Goal: Task Accomplishment & Management: Complete application form

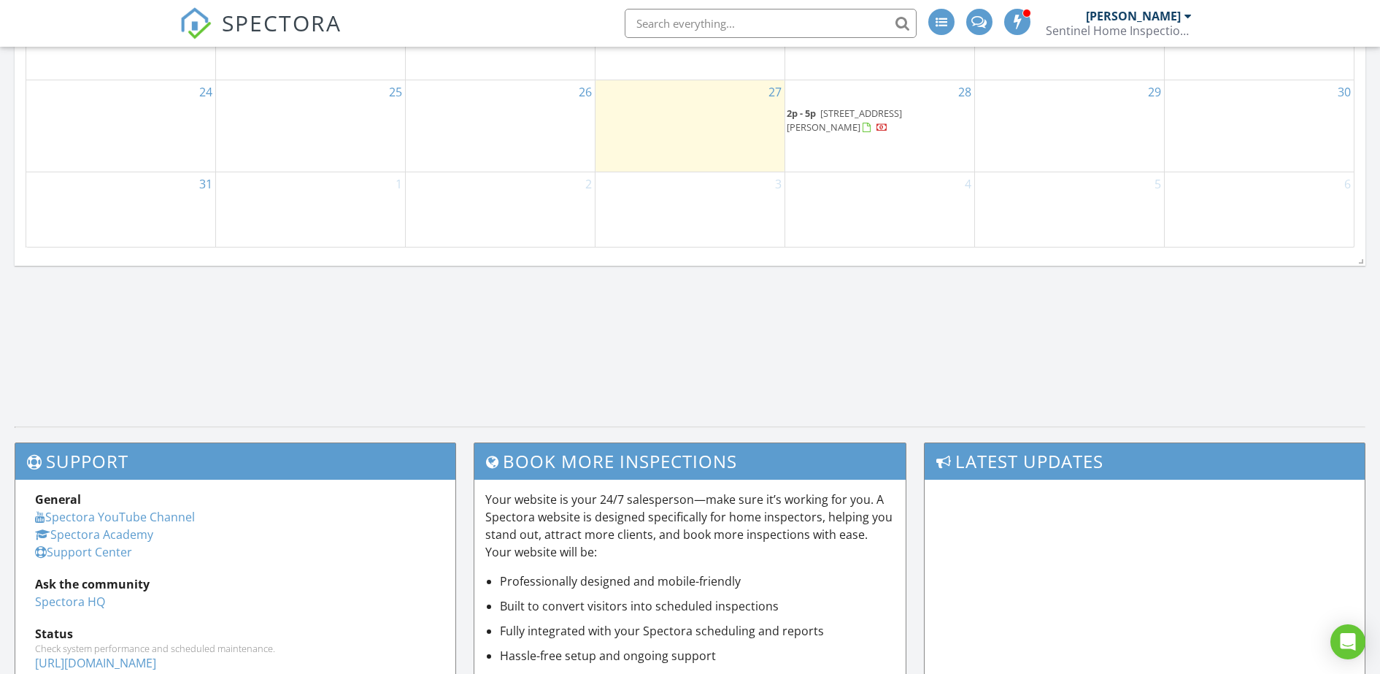
scroll to position [1015, 0]
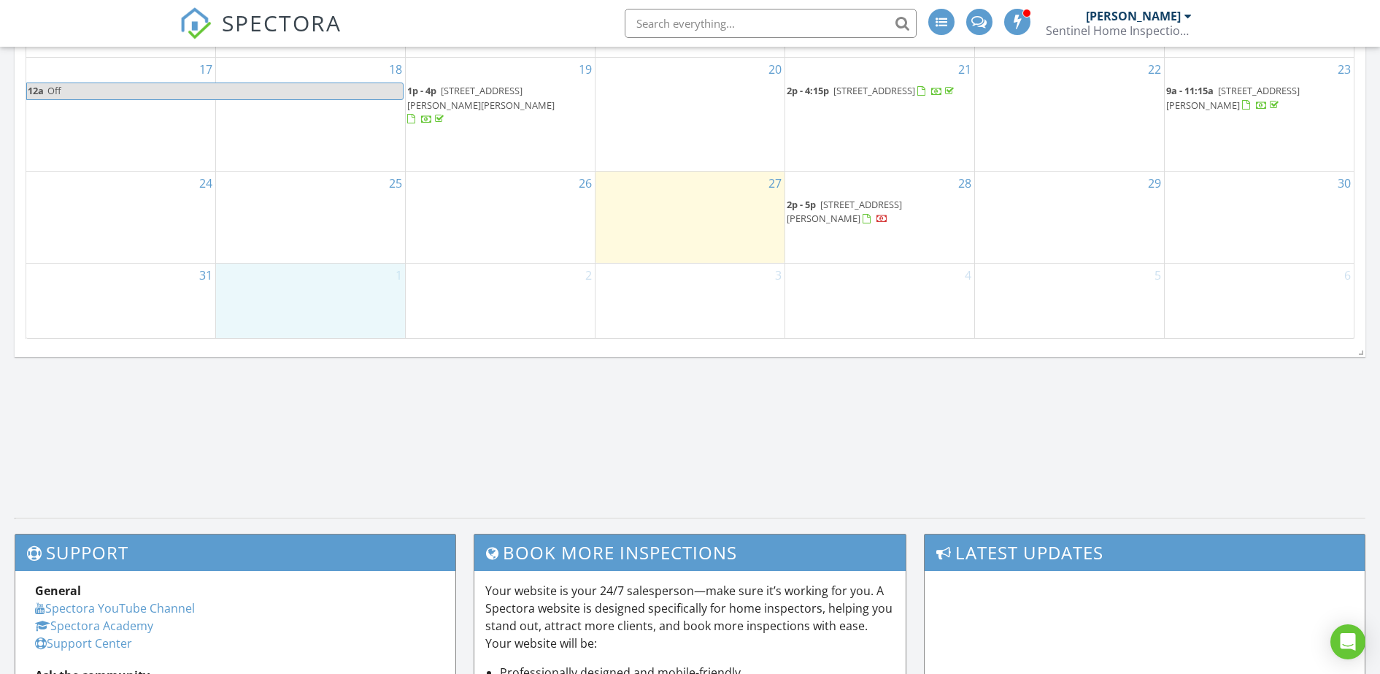
click at [353, 288] on div "1" at bounding box center [310, 300] width 189 height 74
click at [787, 328] on div "4" at bounding box center [879, 300] width 189 height 74
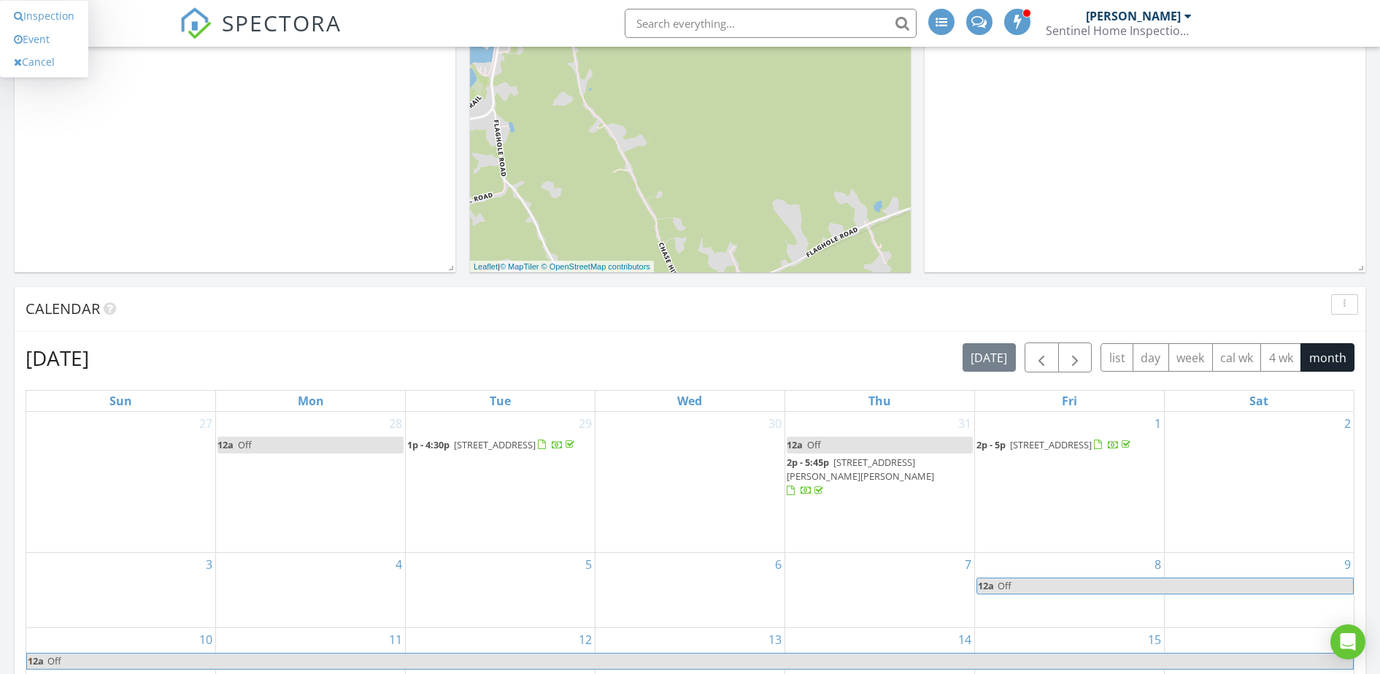
scroll to position [468, 0]
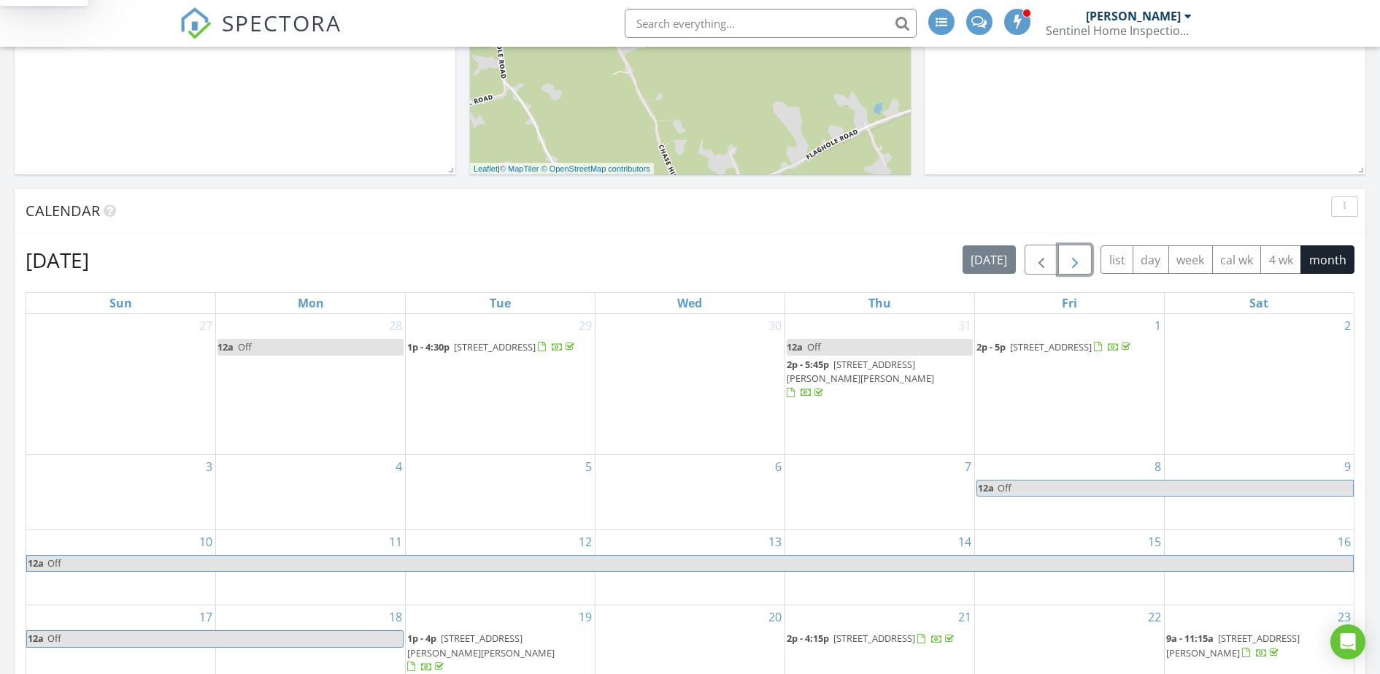
click at [1068, 260] on span "button" at bounding box center [1075, 260] width 18 height 18
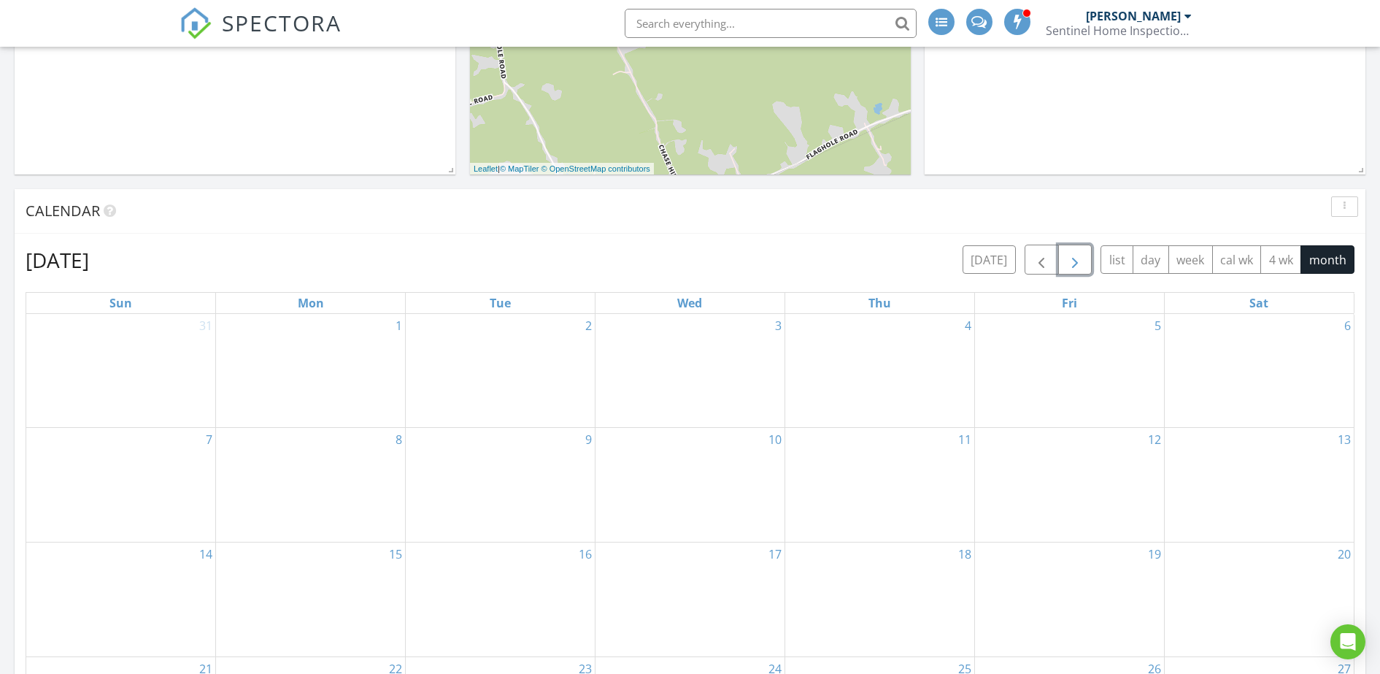
click at [502, 360] on div "2" at bounding box center [500, 370] width 189 height 113
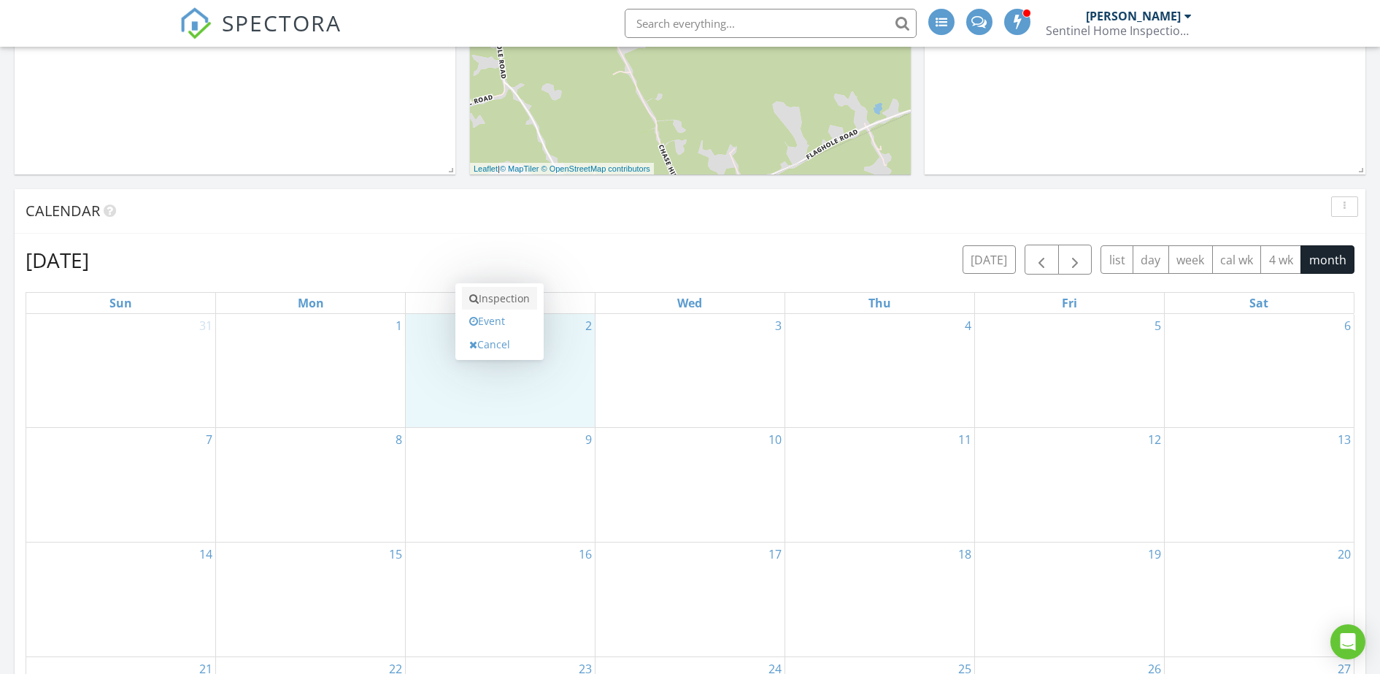
click at [513, 298] on link "Inspection" at bounding box center [499, 298] width 75 height 23
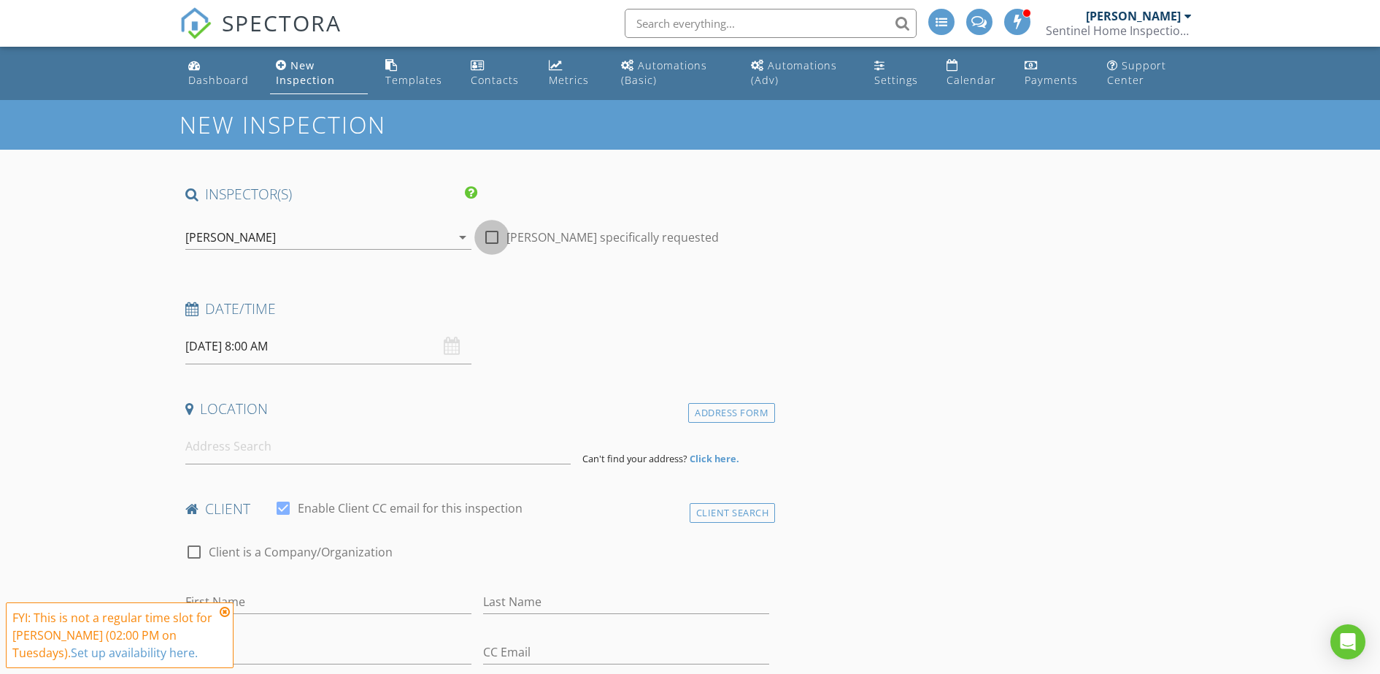
click at [502, 236] on div at bounding box center [491, 237] width 25 height 25
checkbox input "true"
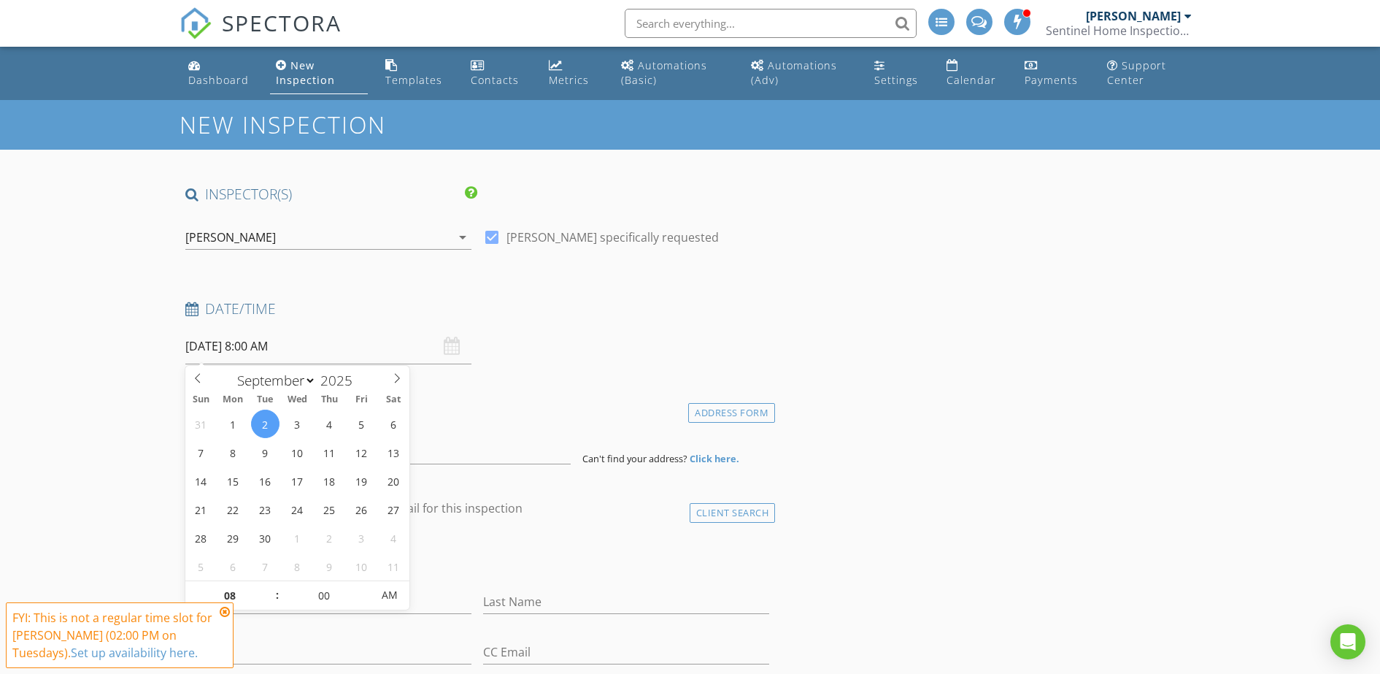
click at [304, 358] on input "09/02/2025 8:00 AM" at bounding box center [328, 346] width 286 height 36
type input "09"
type input "09/02/2025 9:00 AM"
click at [269, 588] on span at bounding box center [270, 588] width 10 height 15
type input "10"
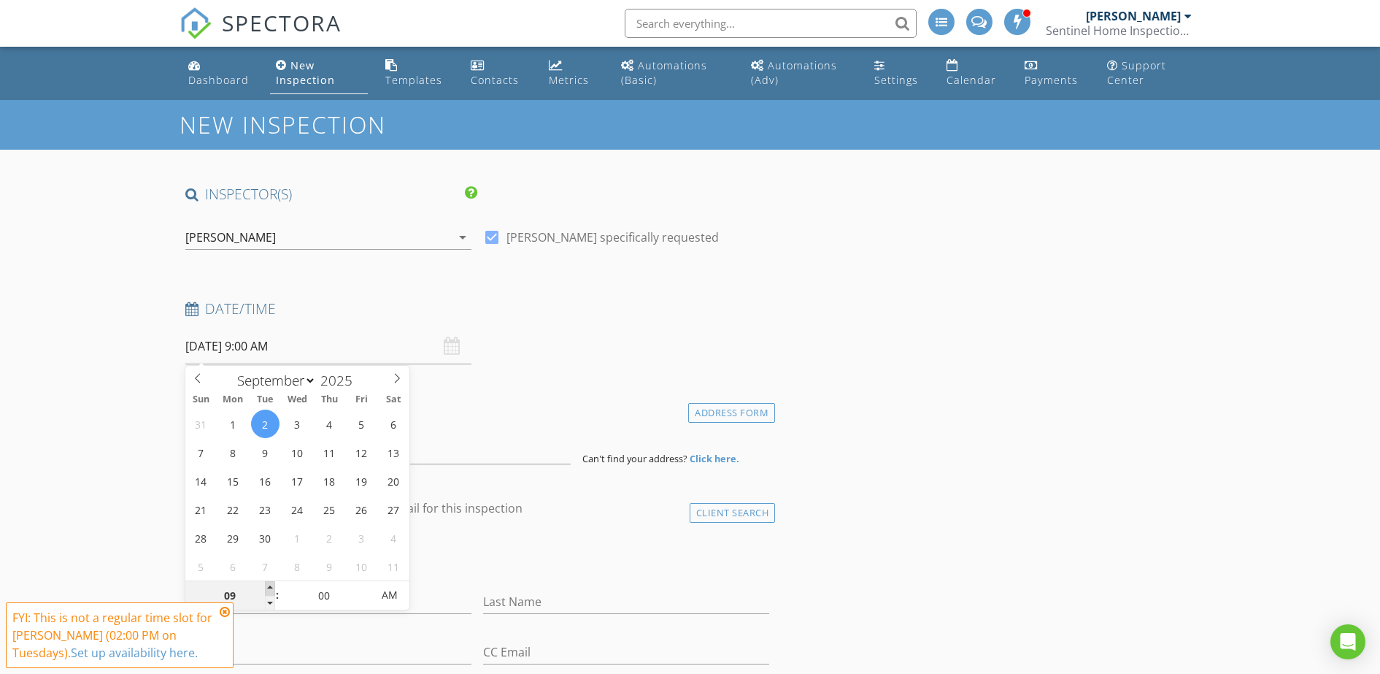
type input "09/02/2025 10:00 AM"
click at [269, 588] on span at bounding box center [270, 588] width 10 height 15
type input "11"
type input "09/02/2025 11:00 AM"
click at [269, 588] on span at bounding box center [270, 588] width 10 height 15
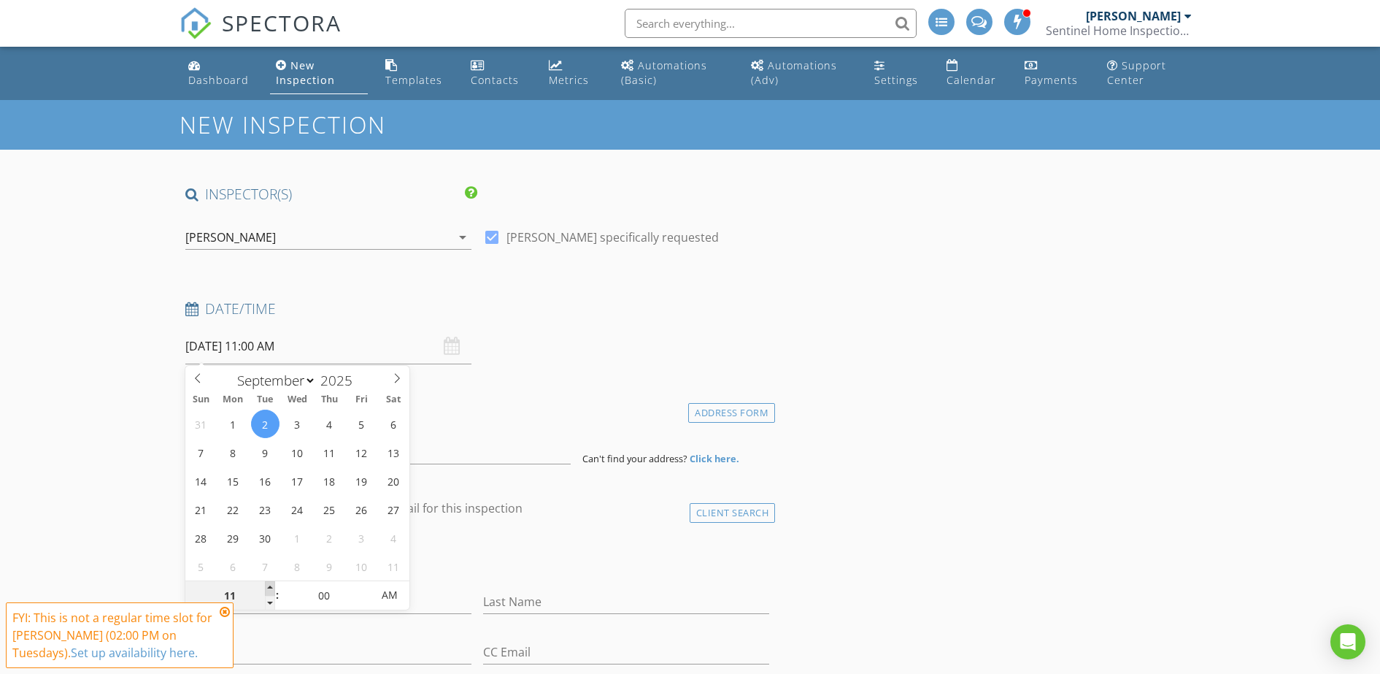
type input "12"
type input "09/02/2025 12:00 PM"
click at [269, 588] on span at bounding box center [270, 588] width 10 height 15
type input "01"
type input "09/02/2025 1:00 PM"
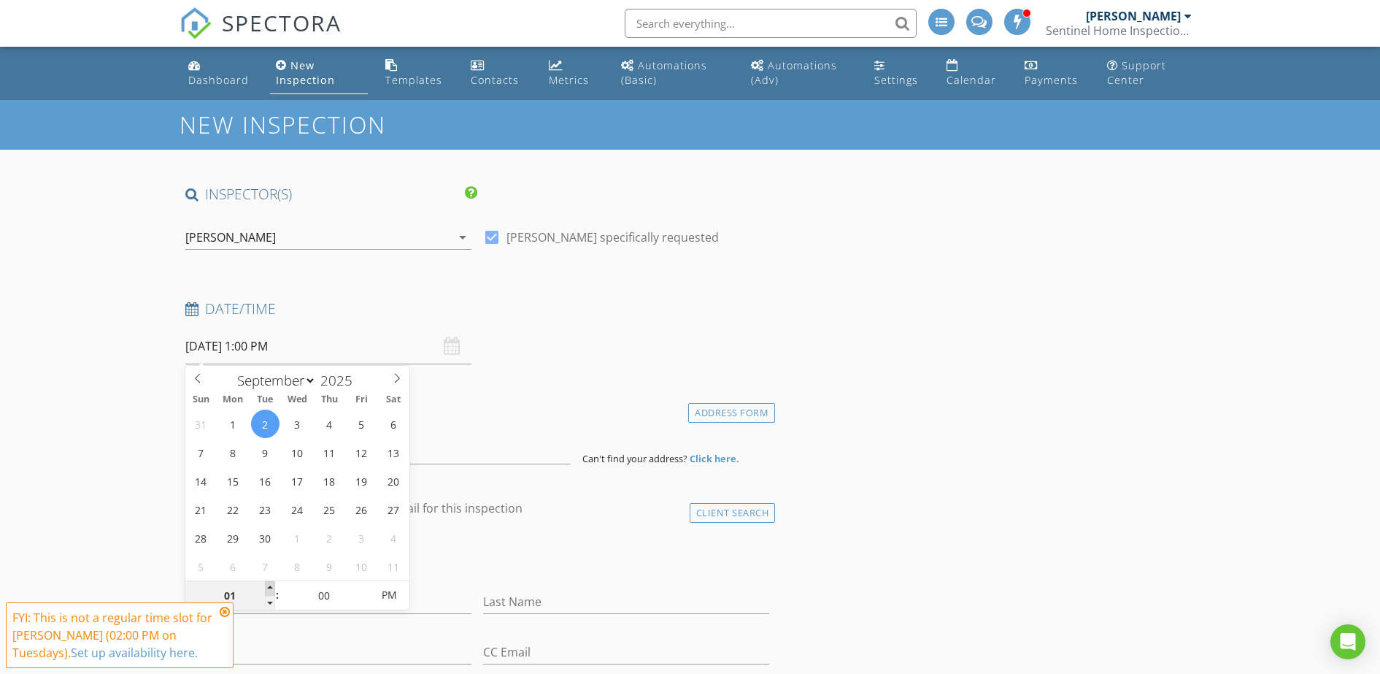
click at [269, 588] on span at bounding box center [270, 588] width 10 height 15
type input "02"
type input "[DATE] 2:00 PM"
click at [269, 586] on span at bounding box center [270, 588] width 10 height 15
click at [630, 415] on h4 "Location" at bounding box center [477, 408] width 585 height 19
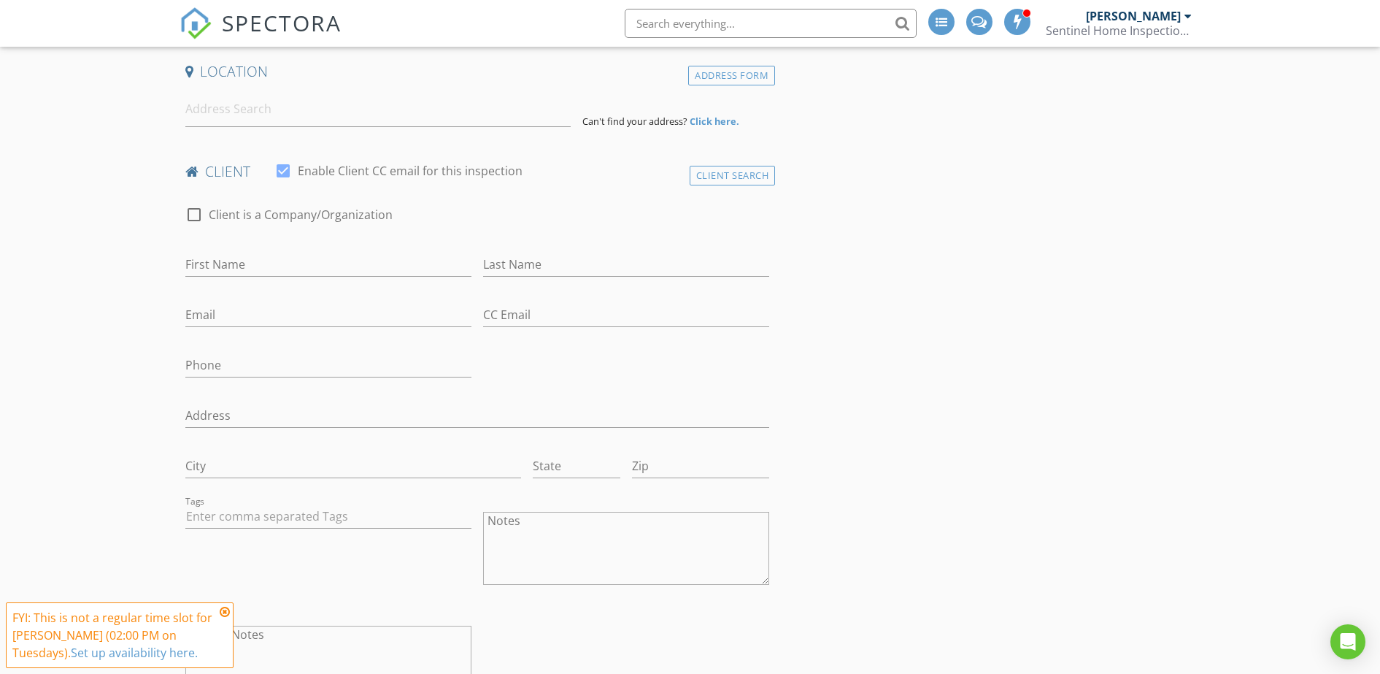
scroll to position [365, 0]
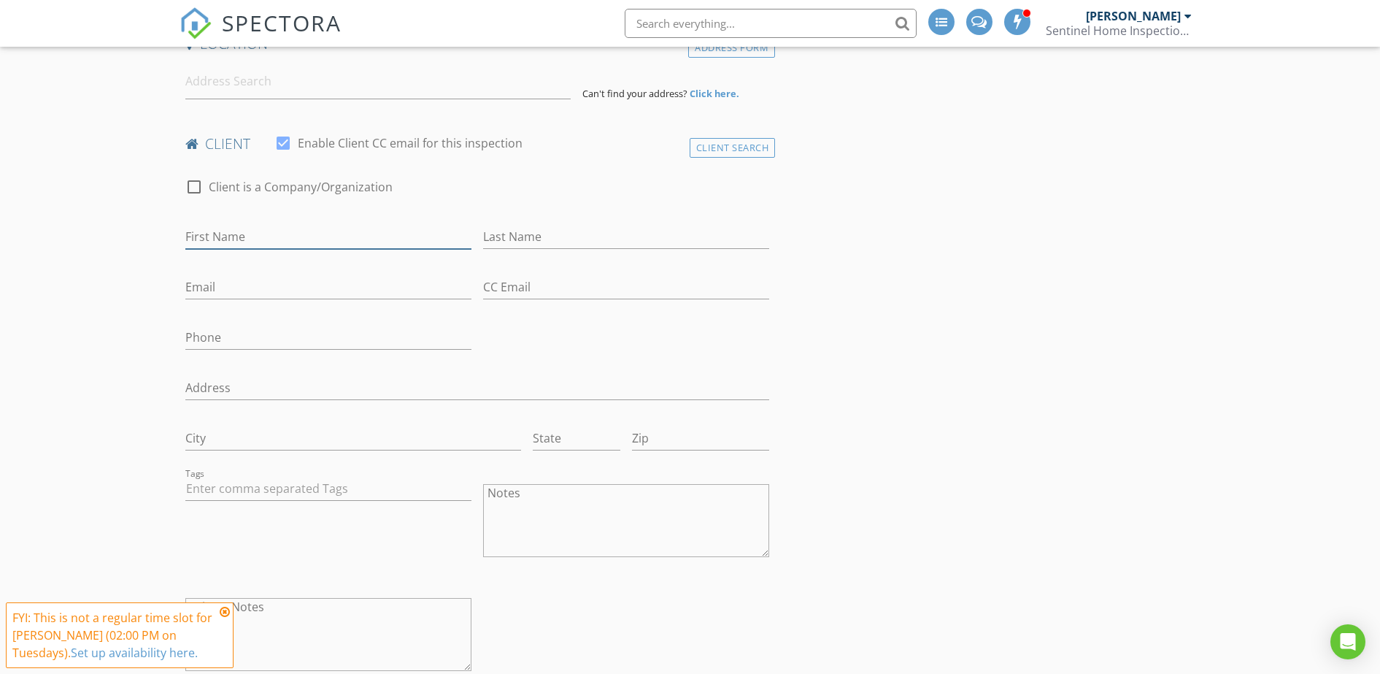
click at [212, 238] on input "First Name" at bounding box center [328, 237] width 286 height 24
type input "[PERSON_NAME]"
type input "Cherlynn74@comcast.net"
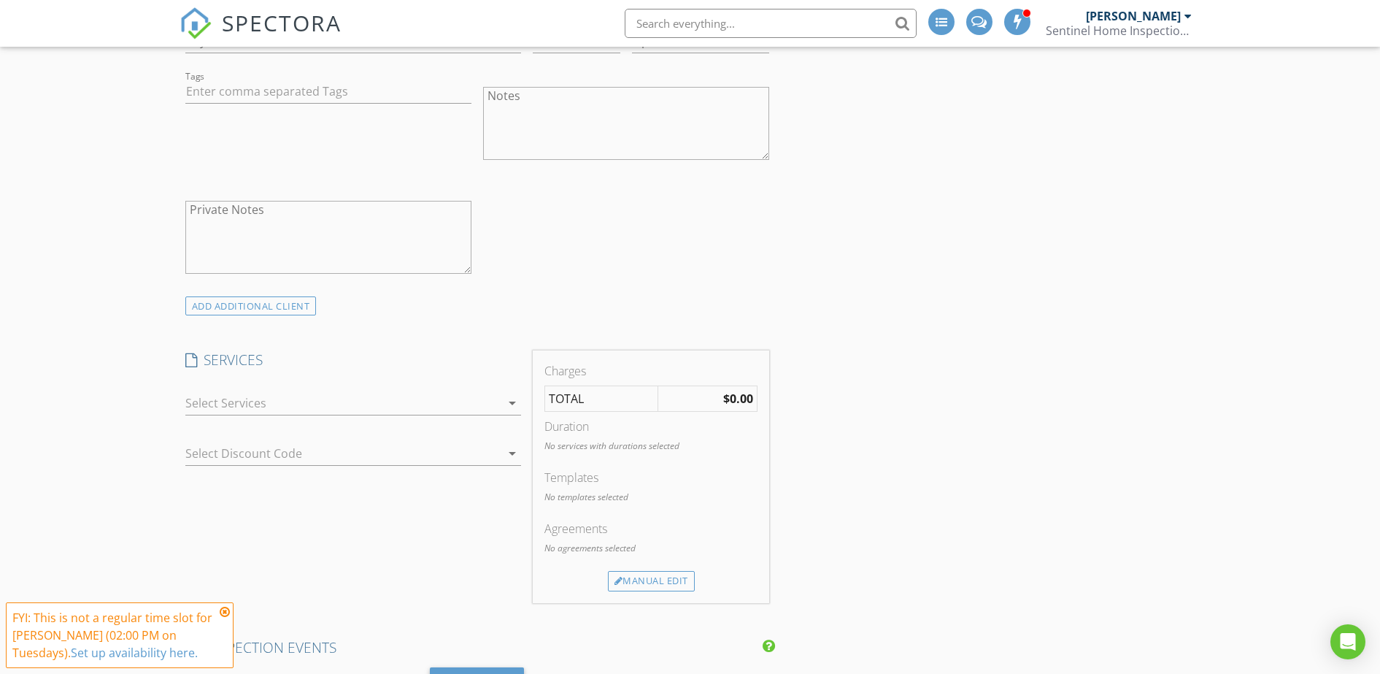
scroll to position [730, 0]
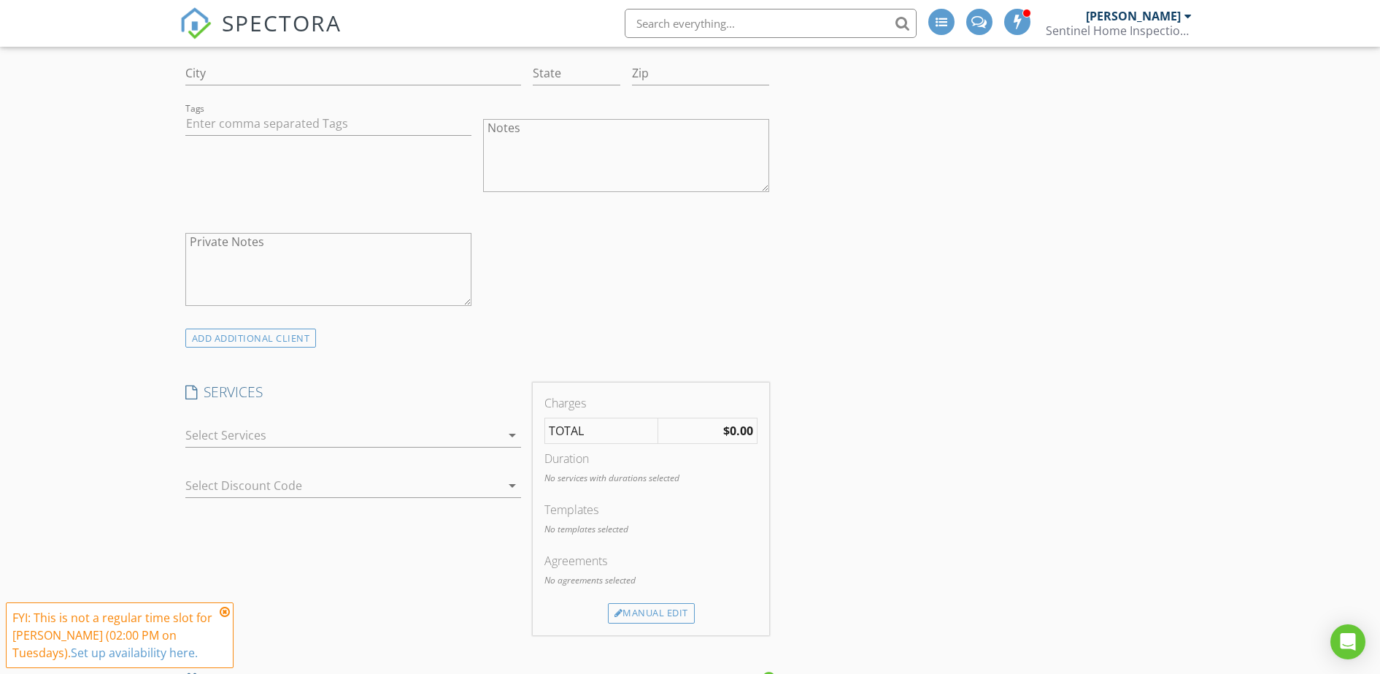
type input "[PHONE_NUMBER]"
click at [226, 614] on icon at bounding box center [225, 612] width 10 height 12
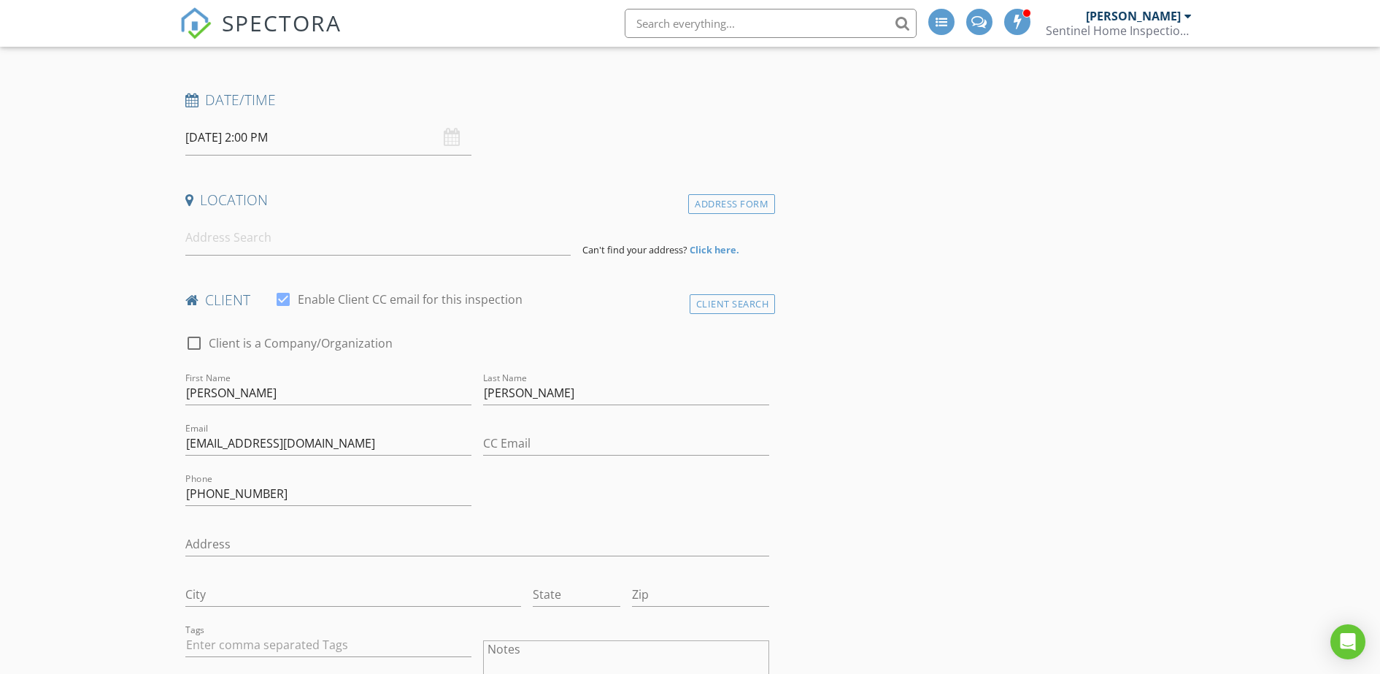
scroll to position [91, 0]
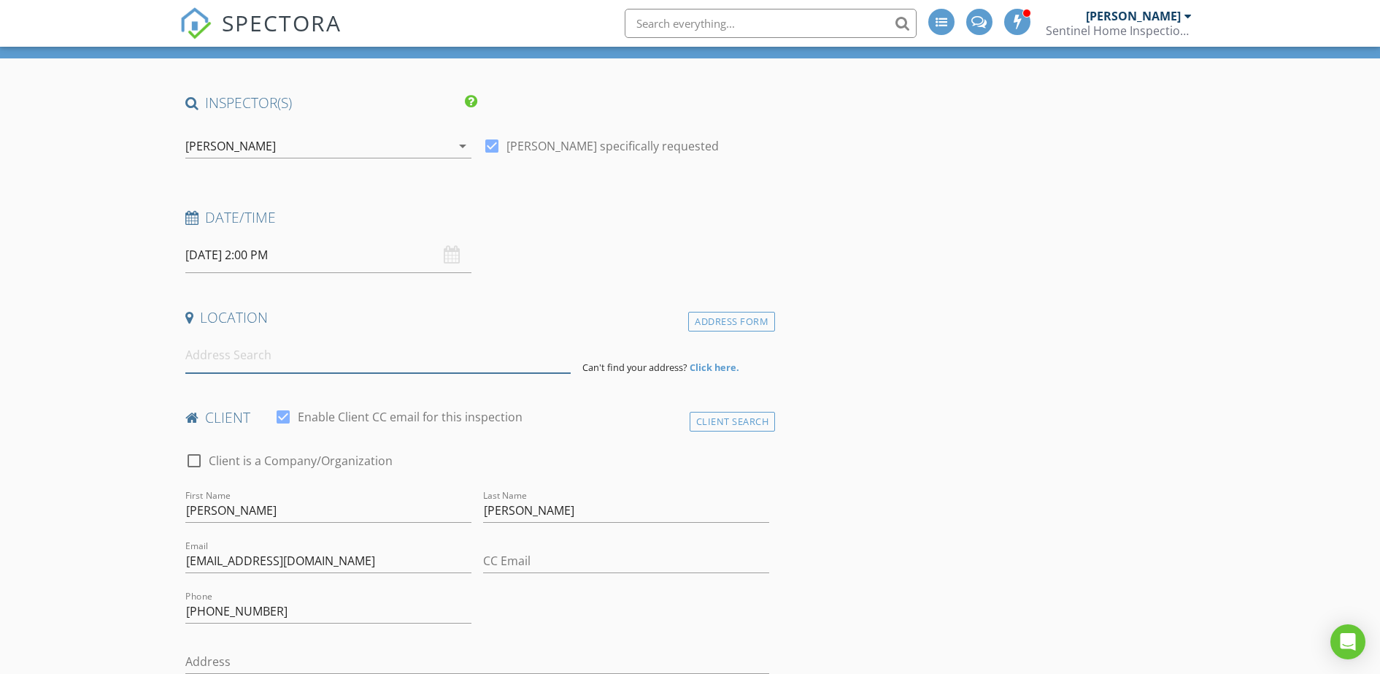
click at [381, 370] on input at bounding box center [377, 355] width 385 height 36
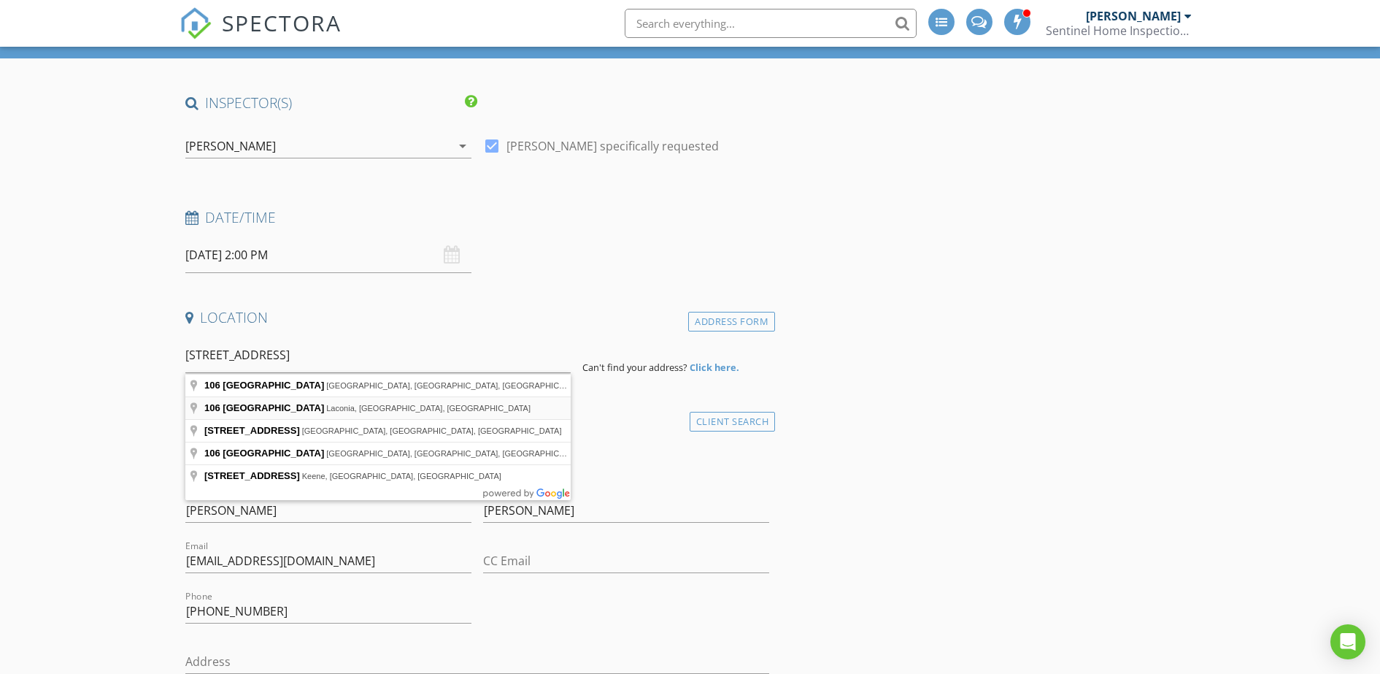
type input "106 Valley Street, Laconia, NH, USA"
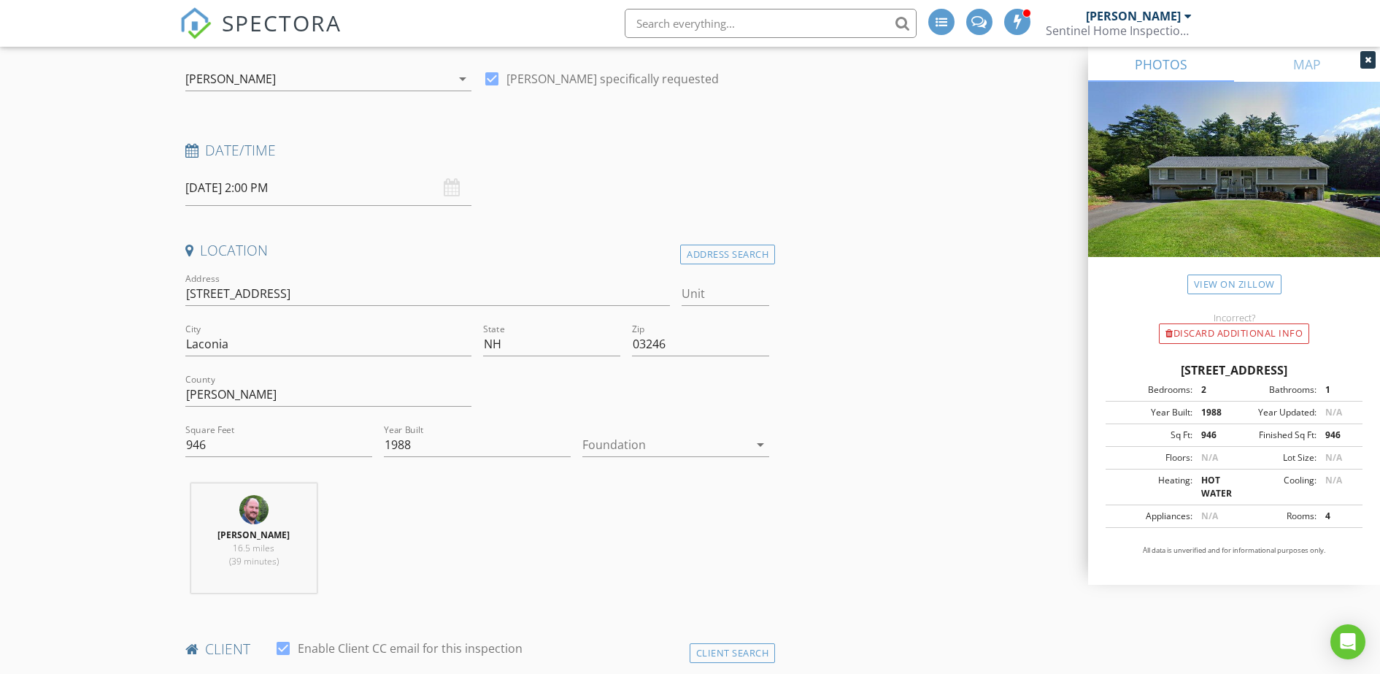
scroll to position [365, 0]
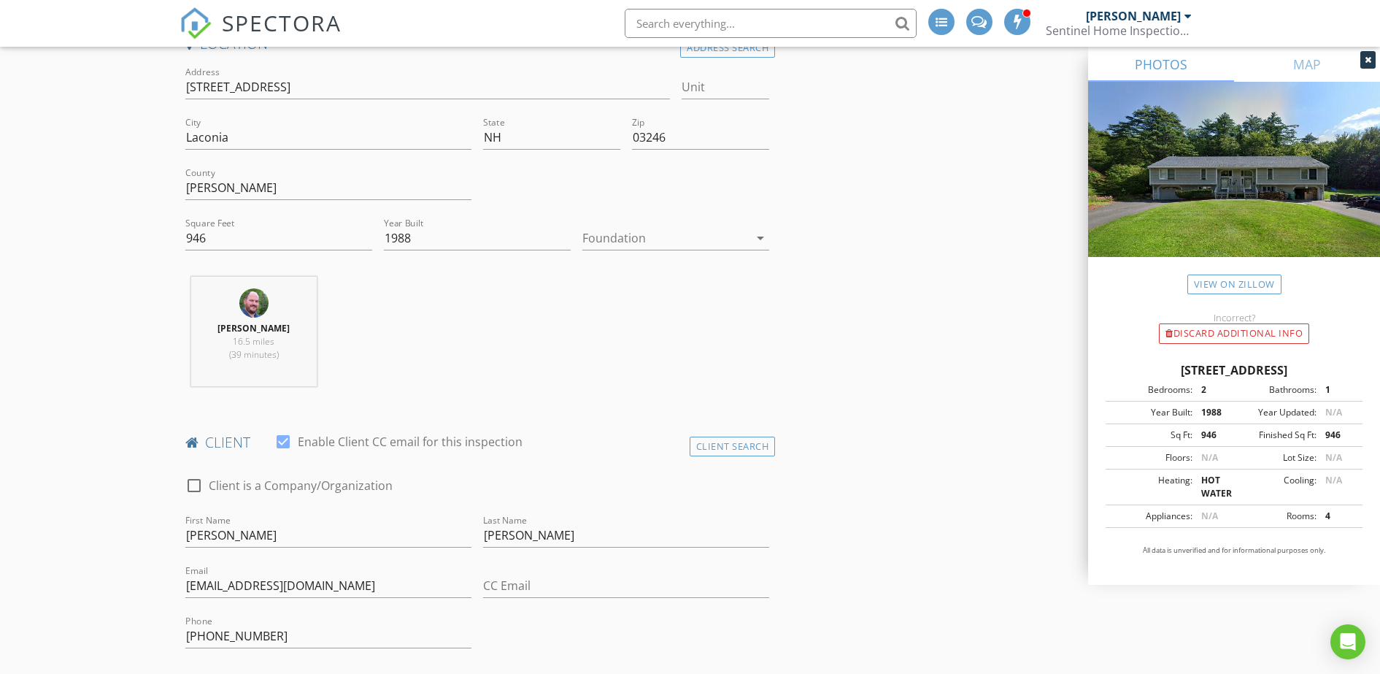
click at [604, 239] on div at bounding box center [665, 237] width 166 height 23
click at [609, 282] on div "Basement" at bounding box center [675, 279] width 163 height 18
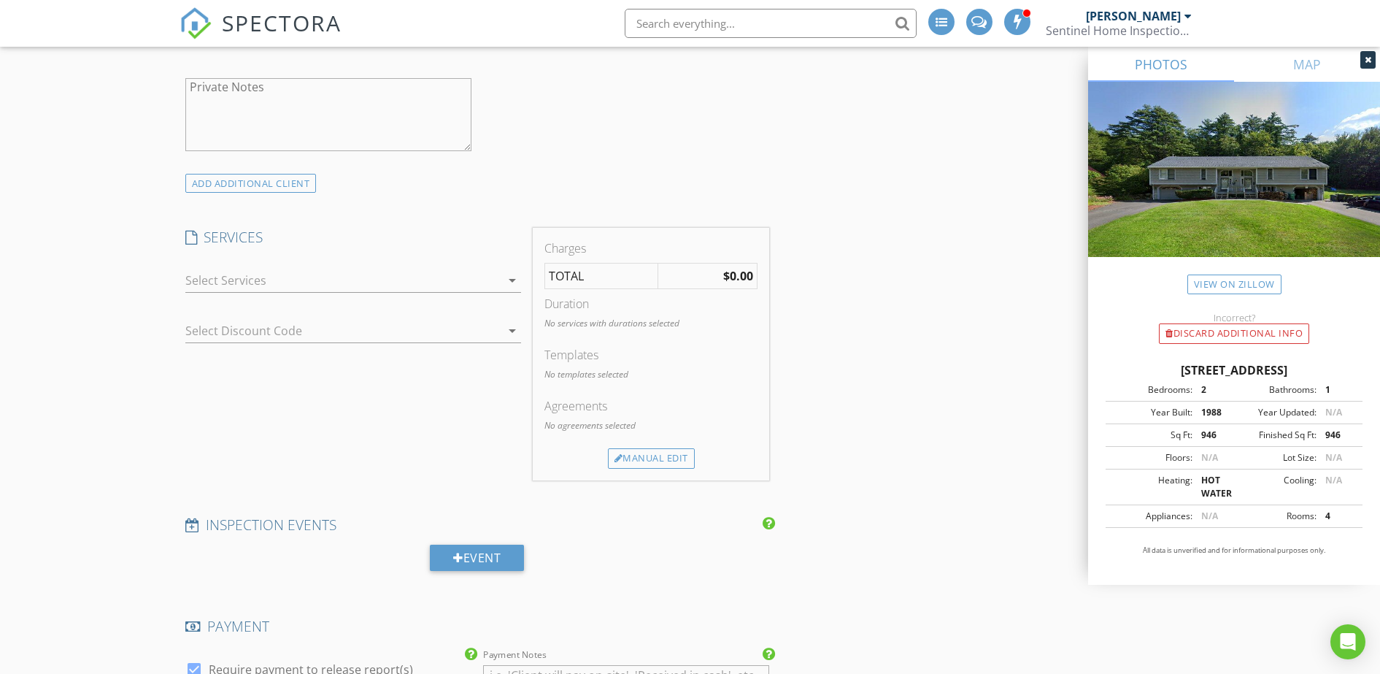
scroll to position [1186, 0]
click at [311, 286] on div at bounding box center [342, 277] width 315 height 23
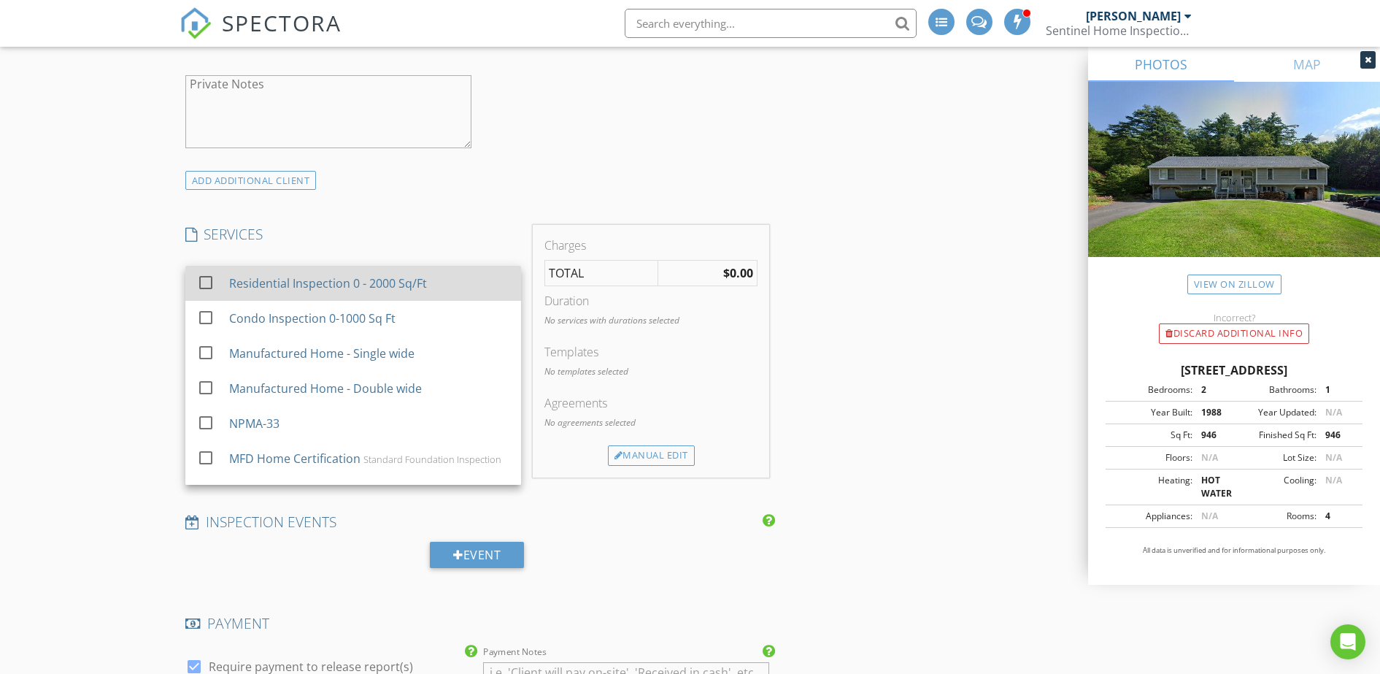
click at [314, 285] on div "Residential Inspection 0 - 2000 Sq/Ft" at bounding box center [327, 283] width 198 height 18
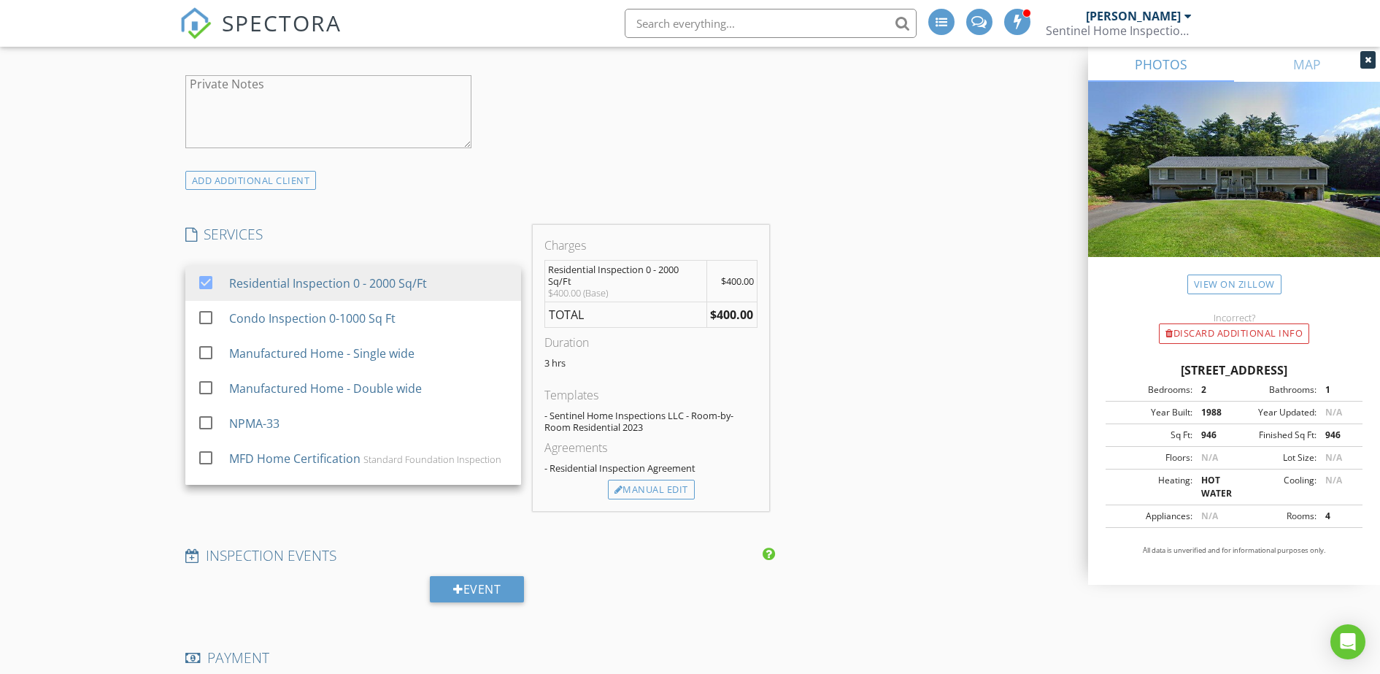
click at [579, 172] on div "ADD ADDITIONAL client" at bounding box center [478, 180] width 596 height 20
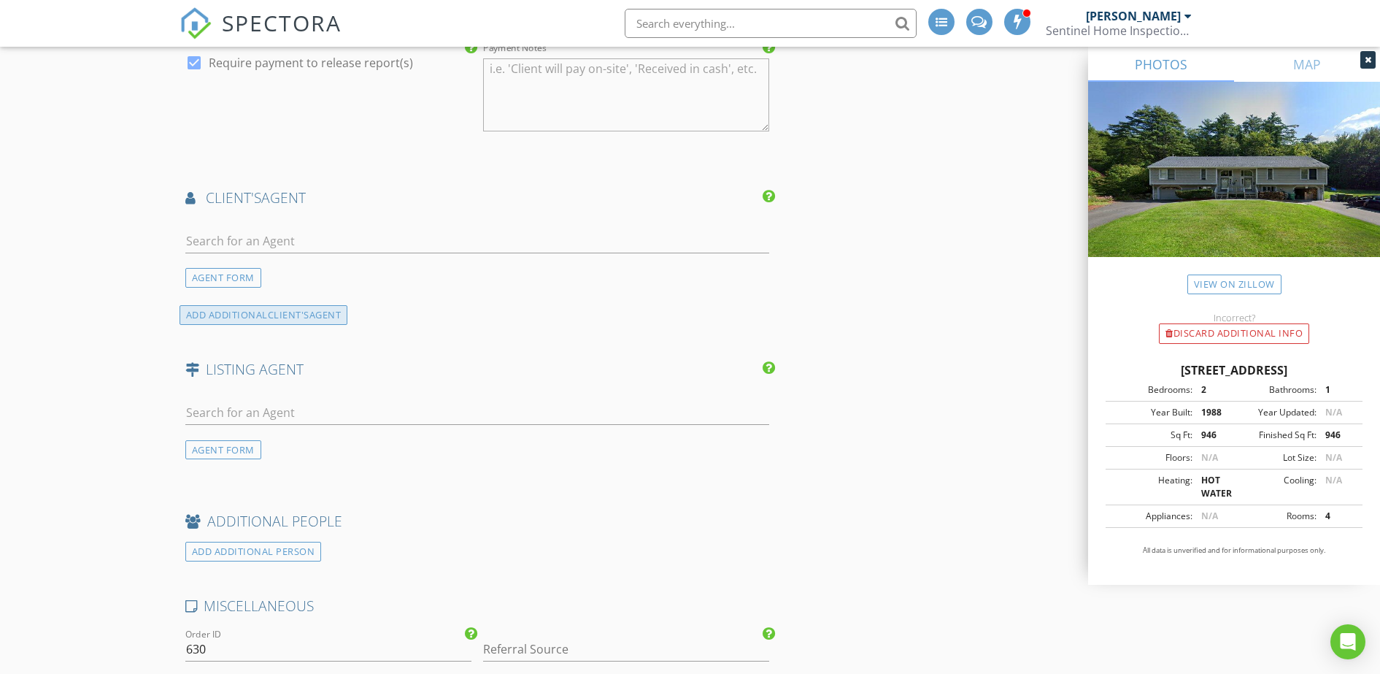
scroll to position [1824, 0]
click at [227, 236] on input "text" at bounding box center [477, 240] width 585 height 24
type input "R"
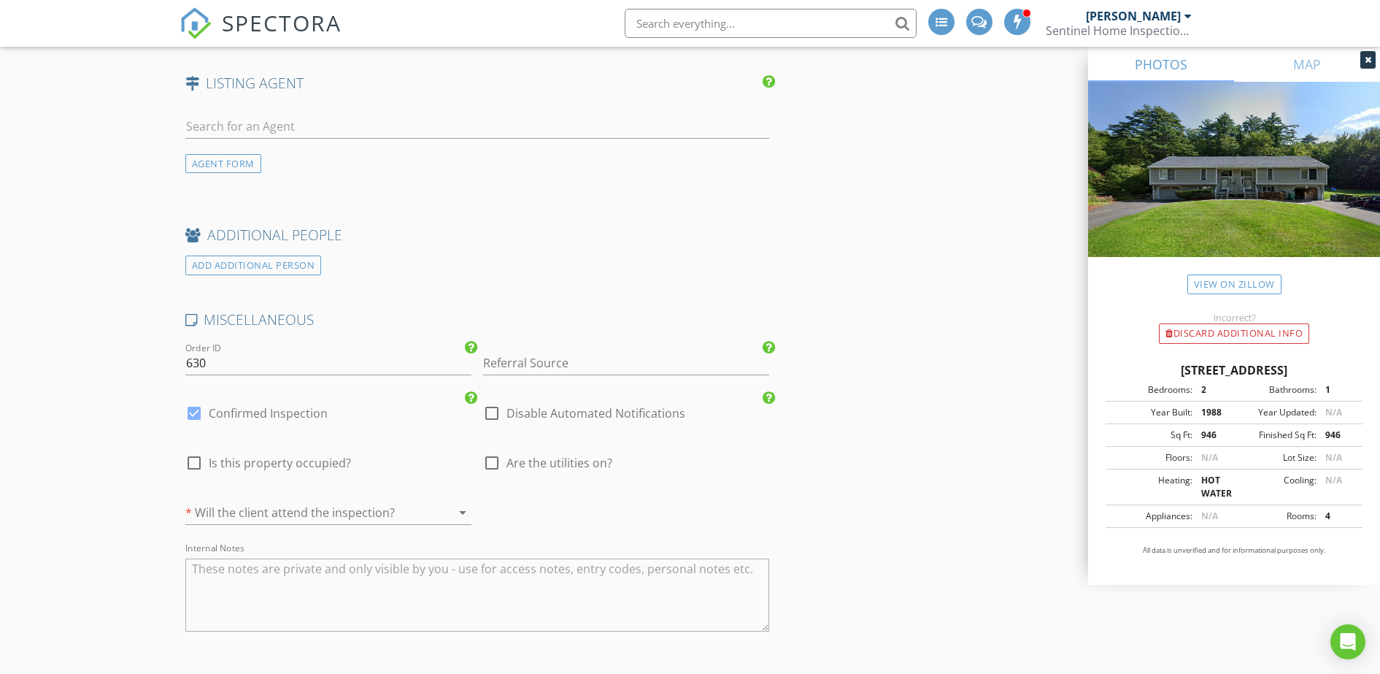
scroll to position [2007, 0]
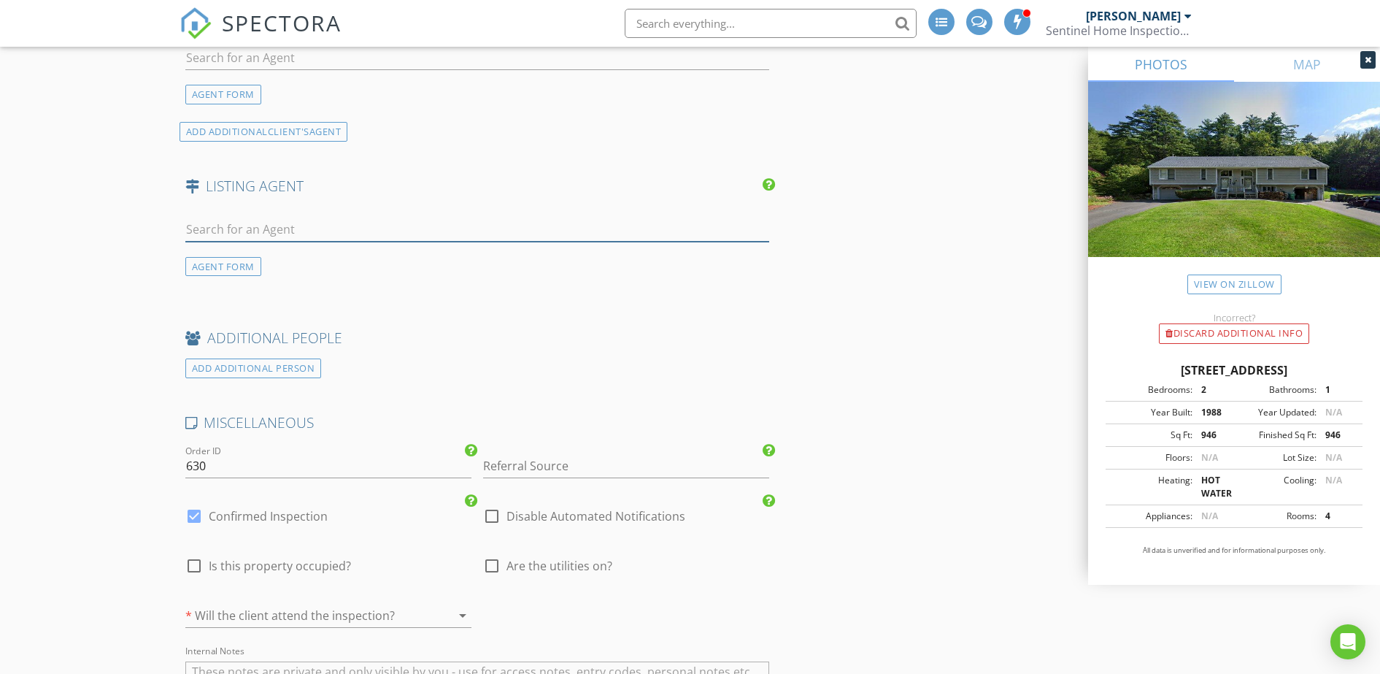
click at [321, 227] on input "text" at bounding box center [477, 229] width 585 height 24
drag, startPoint x: 325, startPoint y: 222, endPoint x: 298, endPoint y: 225, distance: 27.9
click at [323, 222] on input "Ritson" at bounding box center [477, 229] width 585 height 24
type input "R"
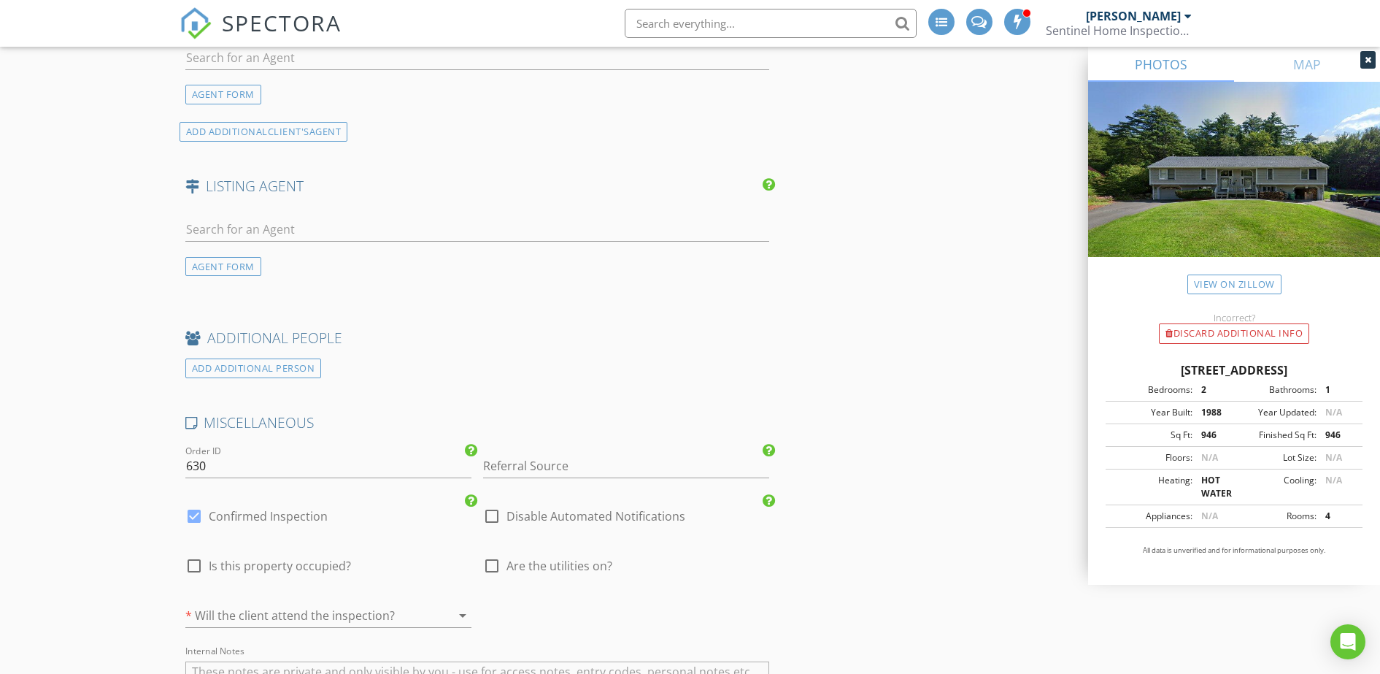
click at [206, 263] on div "AGENT FORM" at bounding box center [223, 267] width 76 height 20
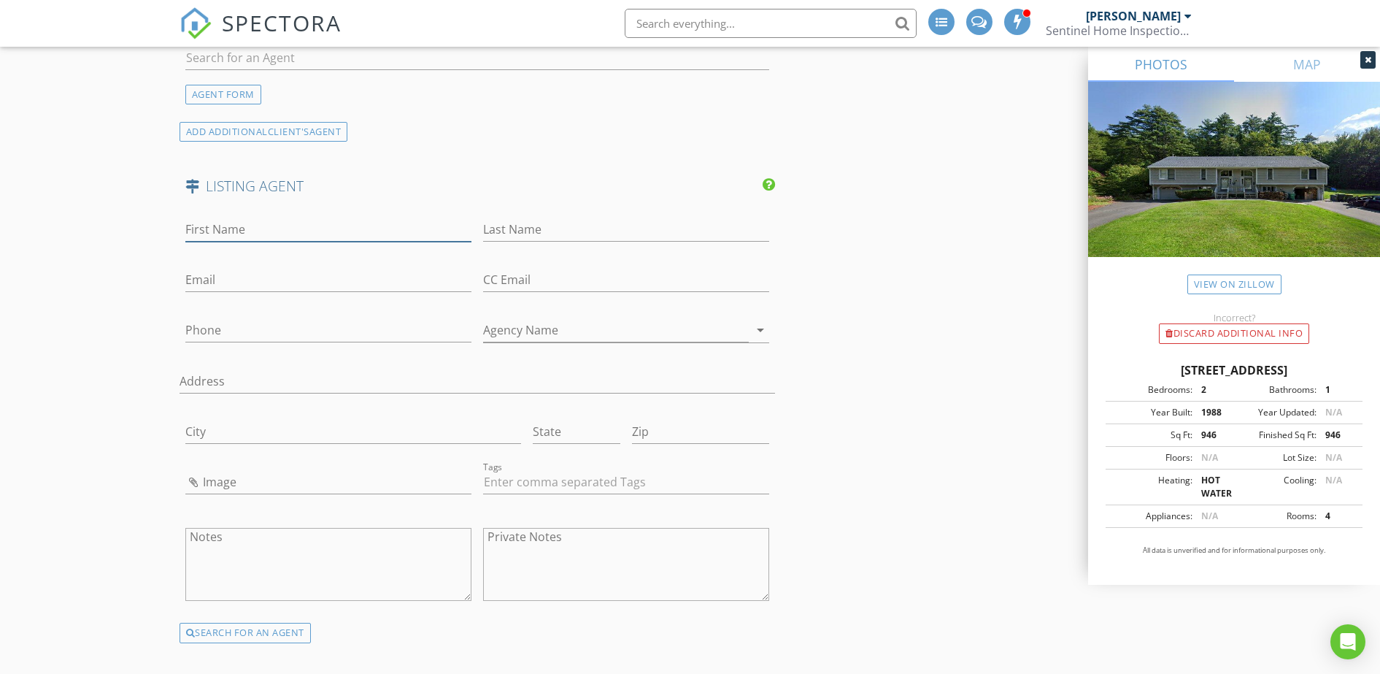
click at [296, 224] on input "First Name" at bounding box center [328, 229] width 286 height 24
type input "Joshua"
type input "Ritson"
click at [275, 277] on input "Email" at bounding box center [328, 280] width 286 height 24
paste input "[PERSON_NAME][EMAIL_ADDRESS][PERSON_NAME][DOMAIN_NAME]"
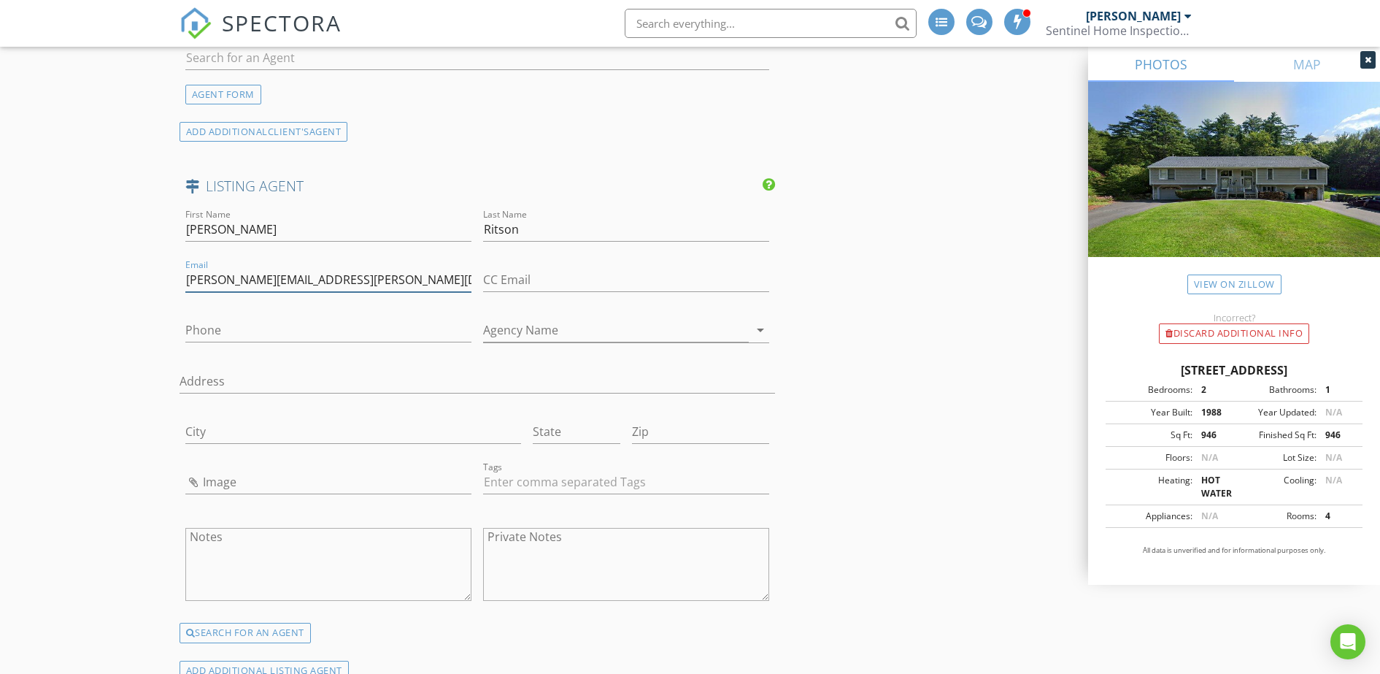
type input "[PERSON_NAME][EMAIL_ADDRESS][PERSON_NAME][DOMAIN_NAME]"
click at [312, 323] on input "Phone" at bounding box center [328, 330] width 286 height 24
click at [220, 329] on input "Phone" at bounding box center [328, 330] width 286 height 24
paste input "[PHONE_NUMBER]"
type input "[PHONE_NUMBER]"
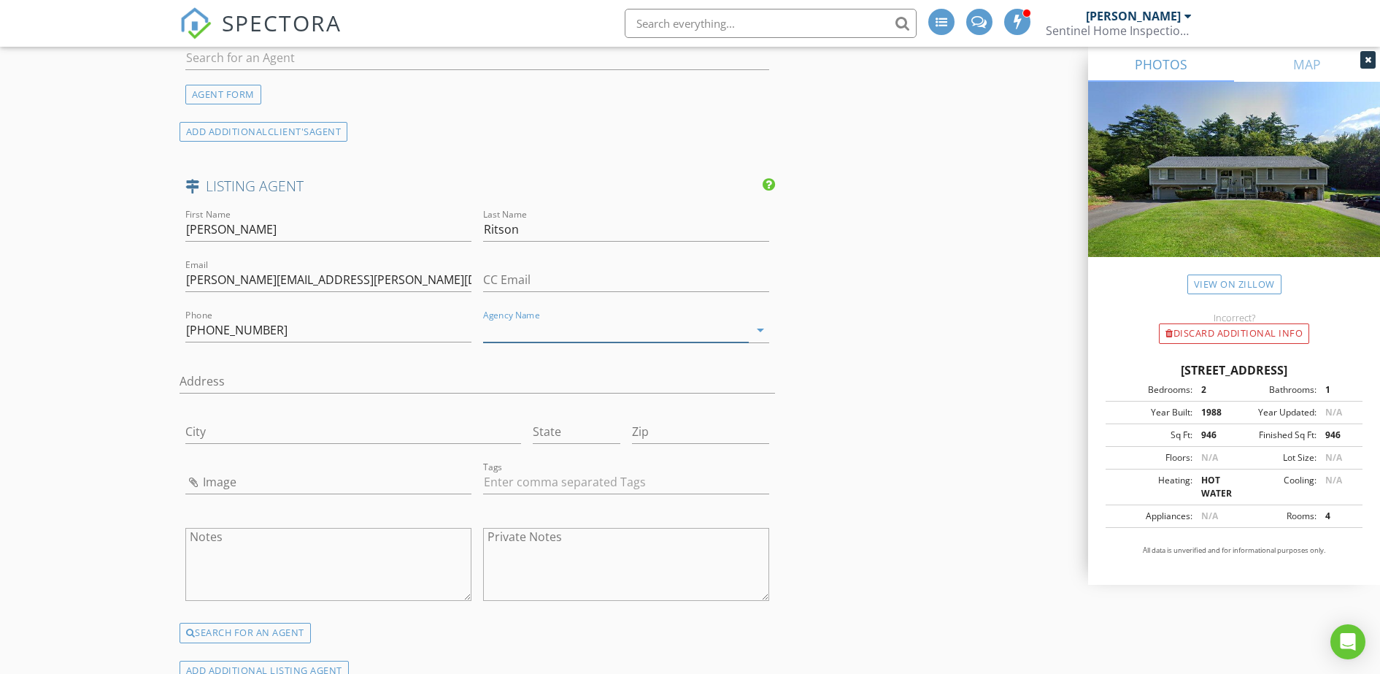
click at [592, 325] on input "Agency Name" at bounding box center [616, 330] width 266 height 24
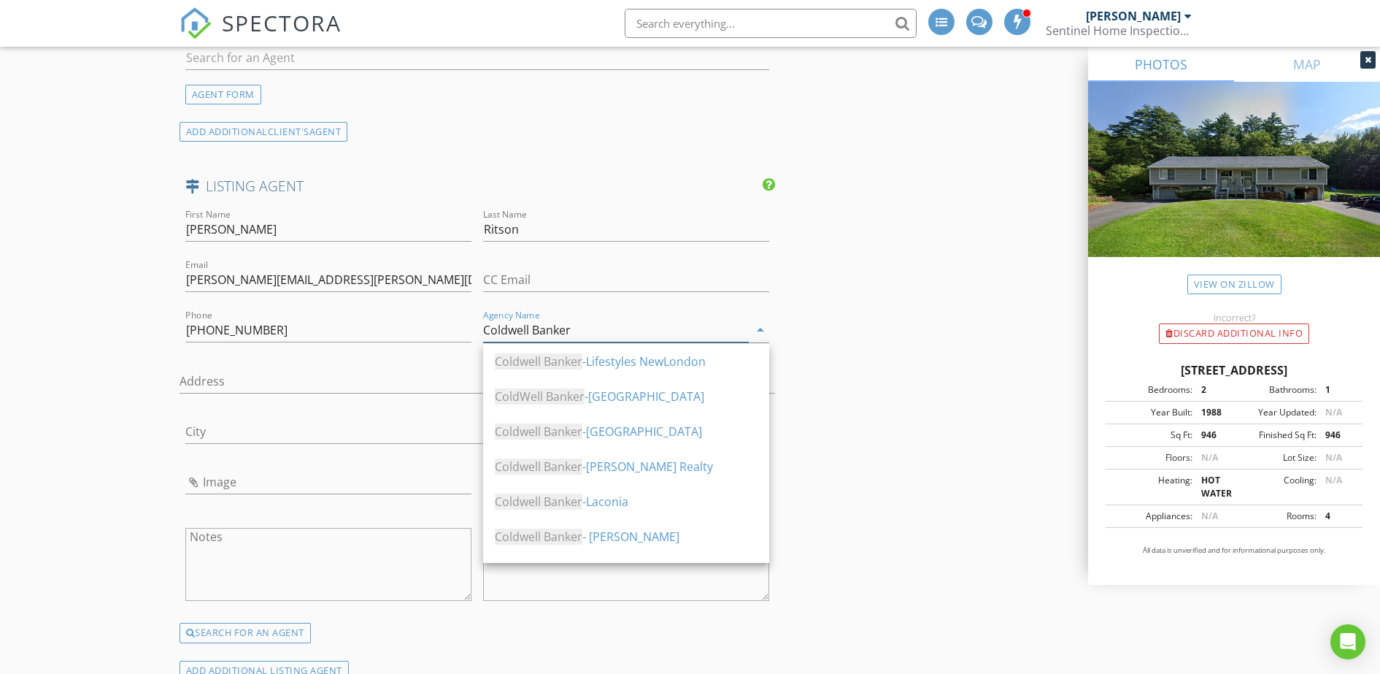
click at [588, 336] on input "Coldwell Banker" at bounding box center [616, 330] width 266 height 24
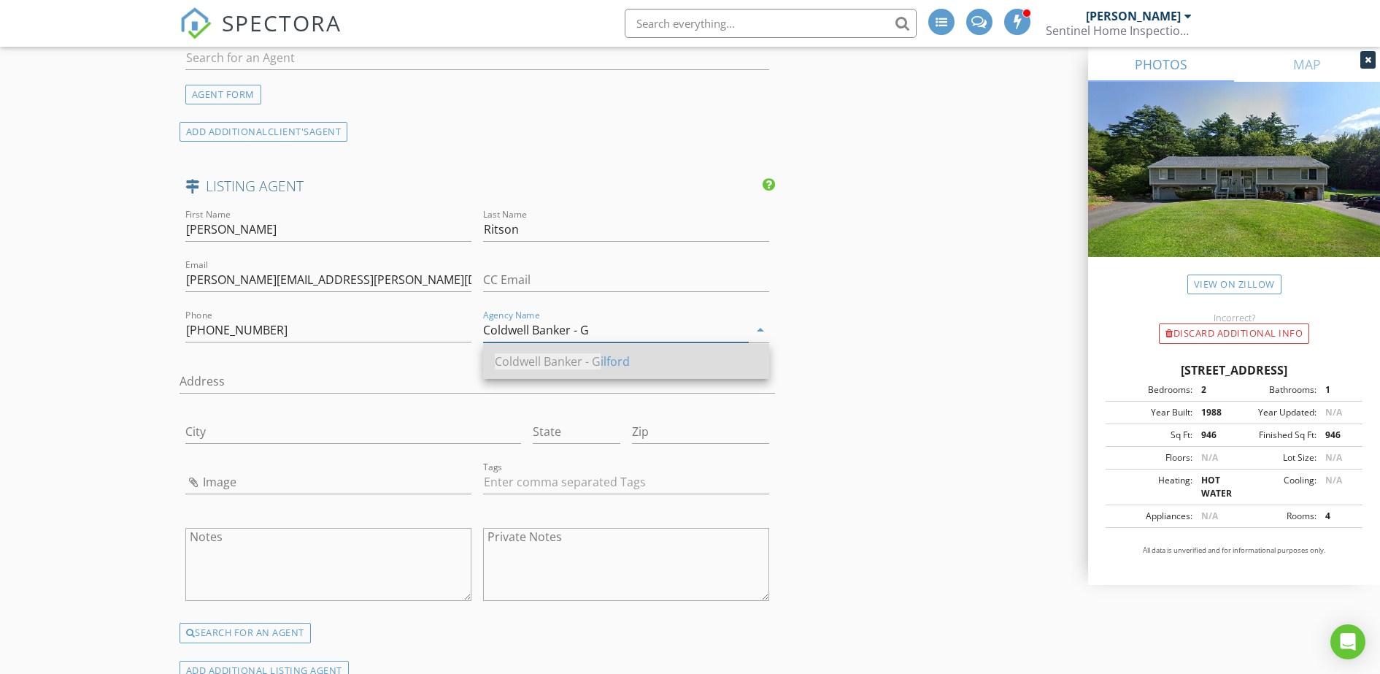
click at [596, 362] on span "Coldwell Banker - G" at bounding box center [548, 361] width 106 height 16
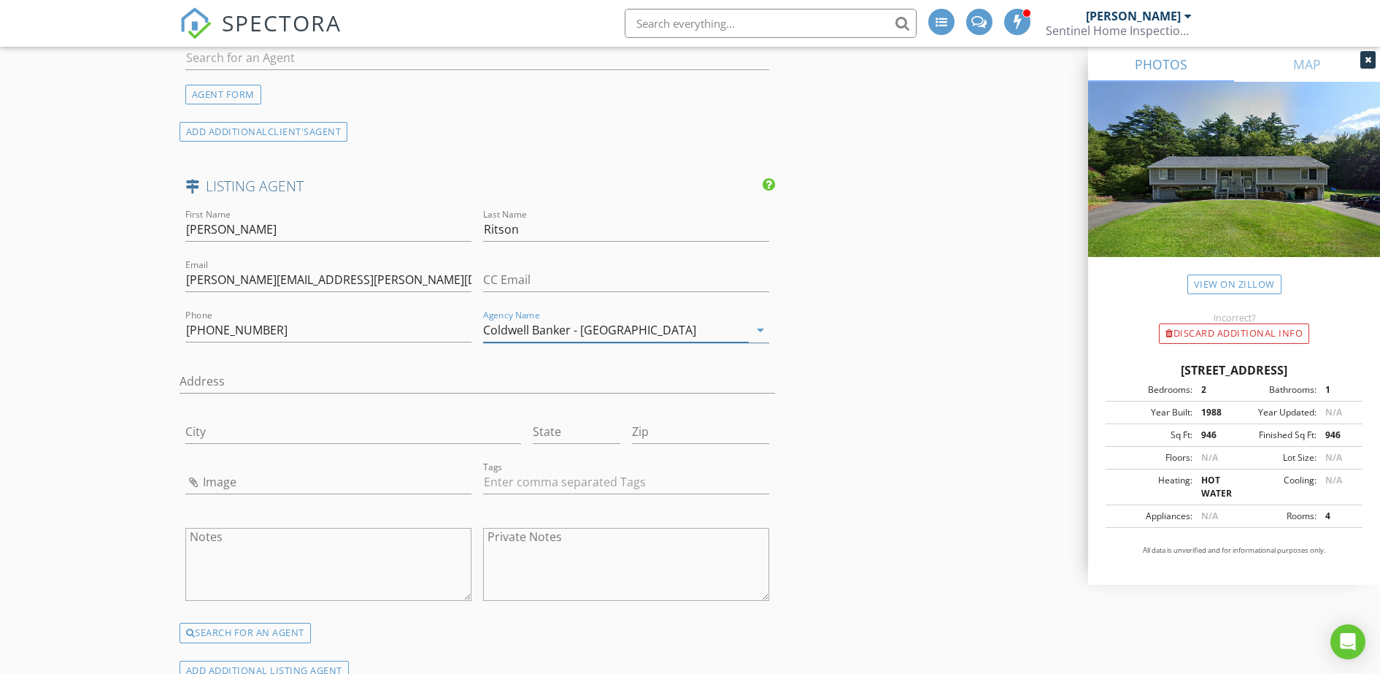
type input "Coldwell Banker - [GEOGRAPHIC_DATA]"
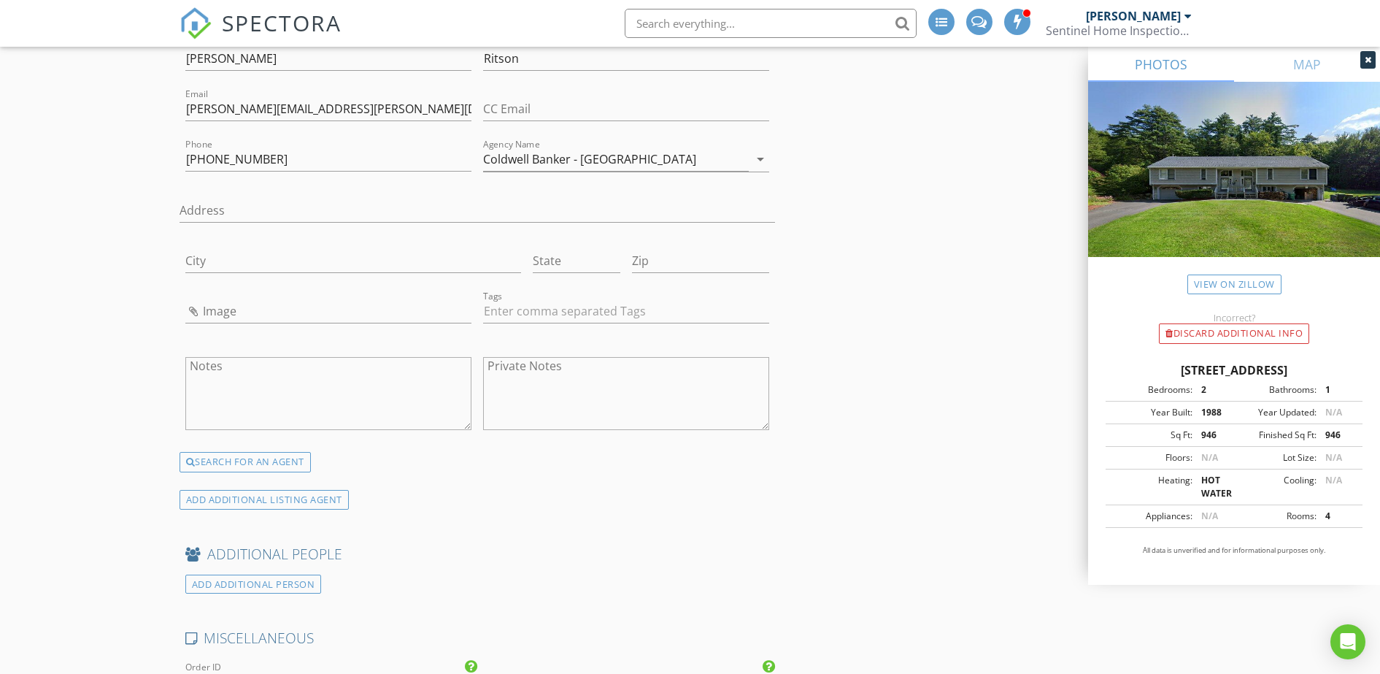
scroll to position [2189, 0]
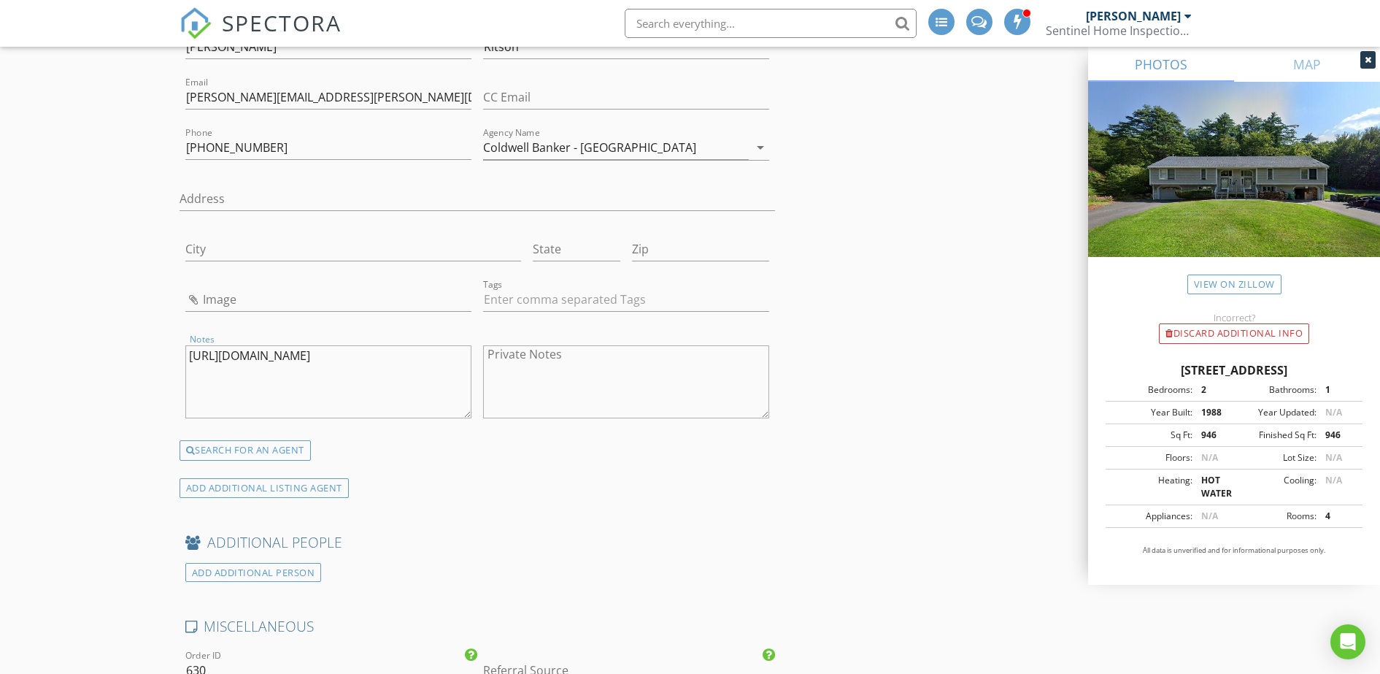
type textarea "https://joshuaritson.sites.cbmoxi.com/files/2025/07/2024-headshot.jpg"
click at [490, 472] on div "First Name Joshua Last Name Ritson Email joshua.ritson@cbrealty.com CC Email Ph…" at bounding box center [478, 260] width 596 height 474
click at [344, 301] on input "Image" at bounding box center [328, 300] width 286 height 24
click at [259, 304] on input "Image" at bounding box center [328, 300] width 286 height 24
click at [239, 298] on input "Image" at bounding box center [328, 300] width 286 height 24
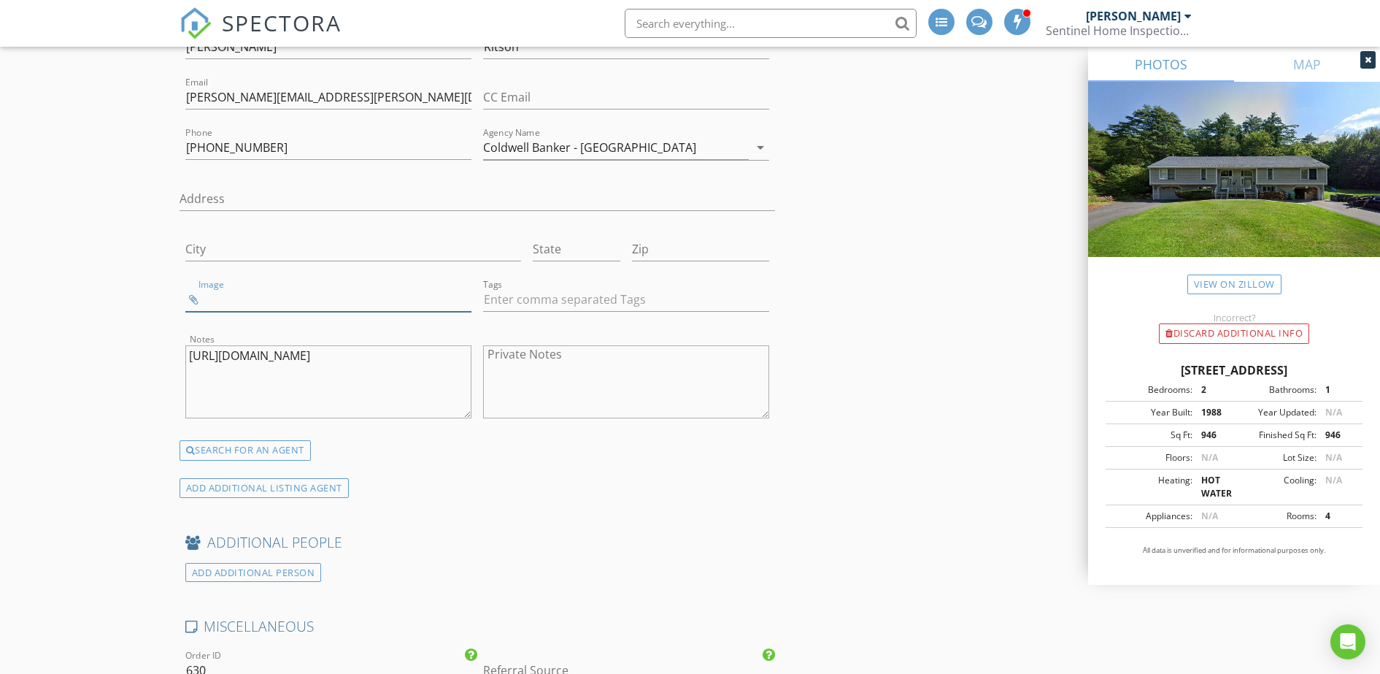
type input "Joshua Ritson.jpg"
drag, startPoint x: 316, startPoint y: 375, endPoint x: 94, endPoint y: 350, distance: 223.2
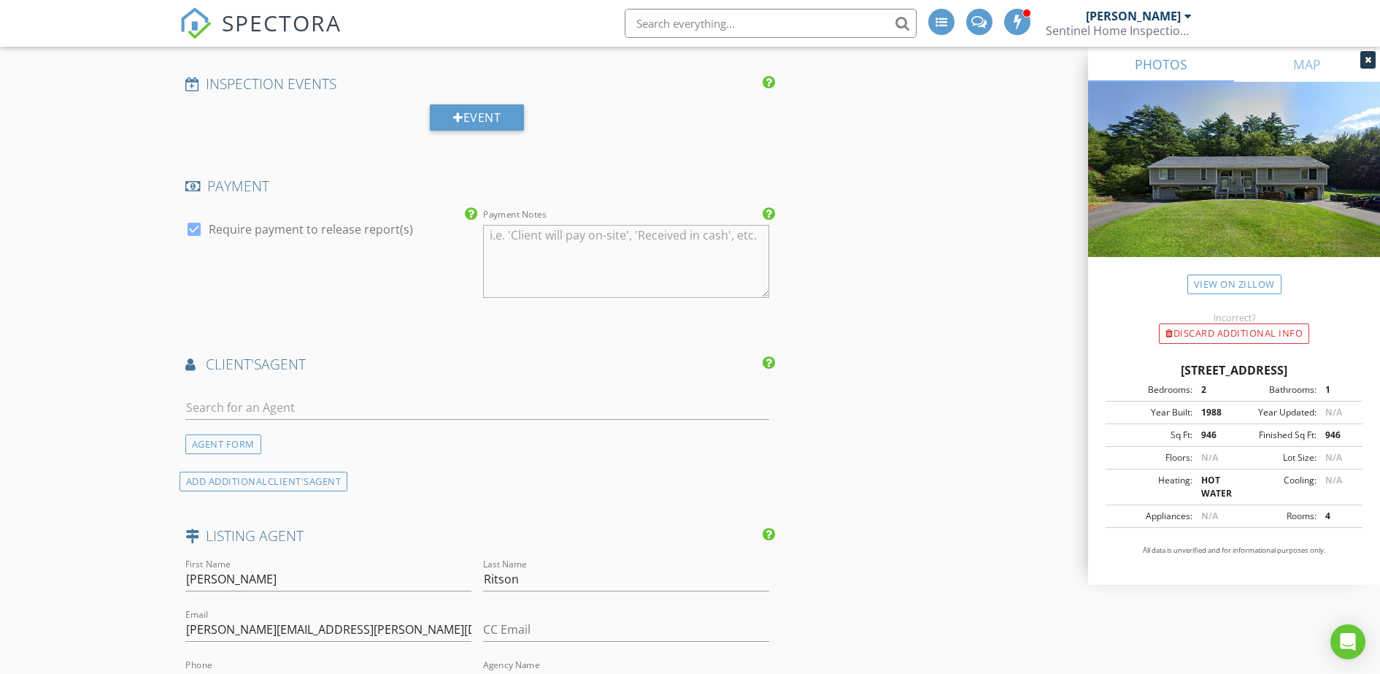
scroll to position [1642, 0]
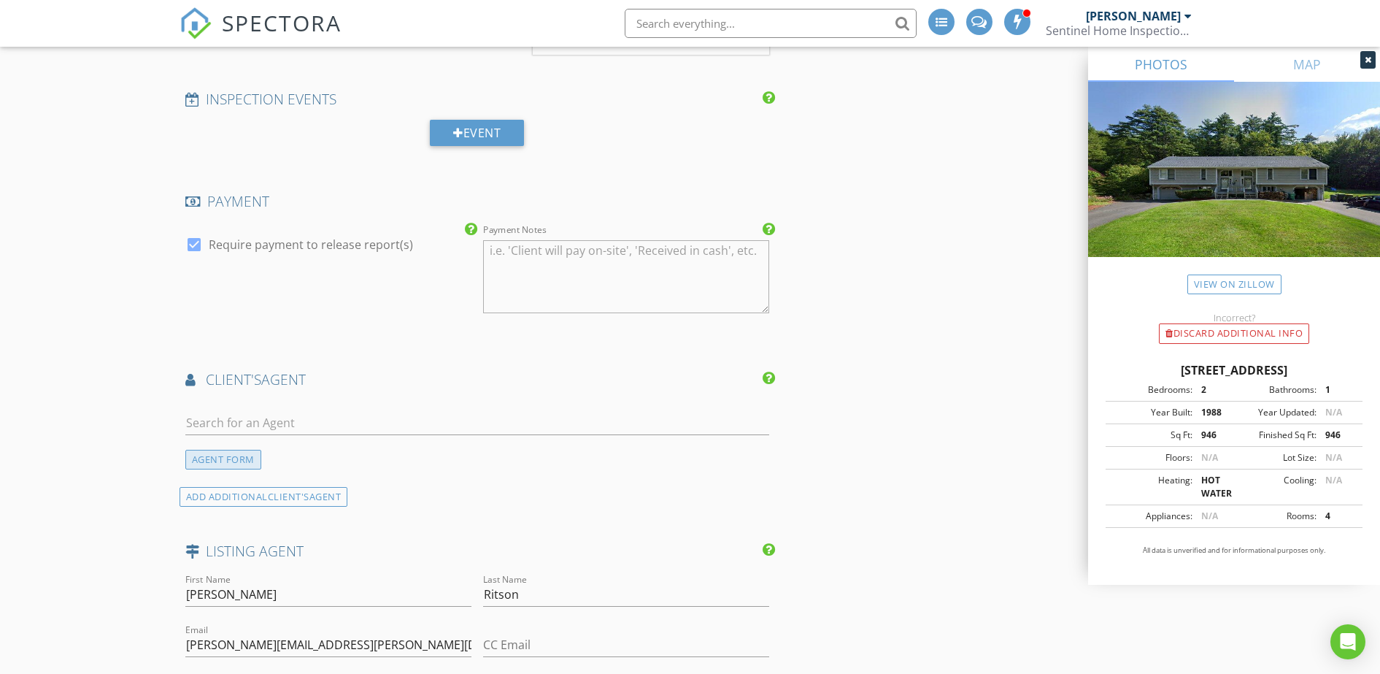
click at [242, 461] on div "AGENT FORM" at bounding box center [223, 460] width 76 height 20
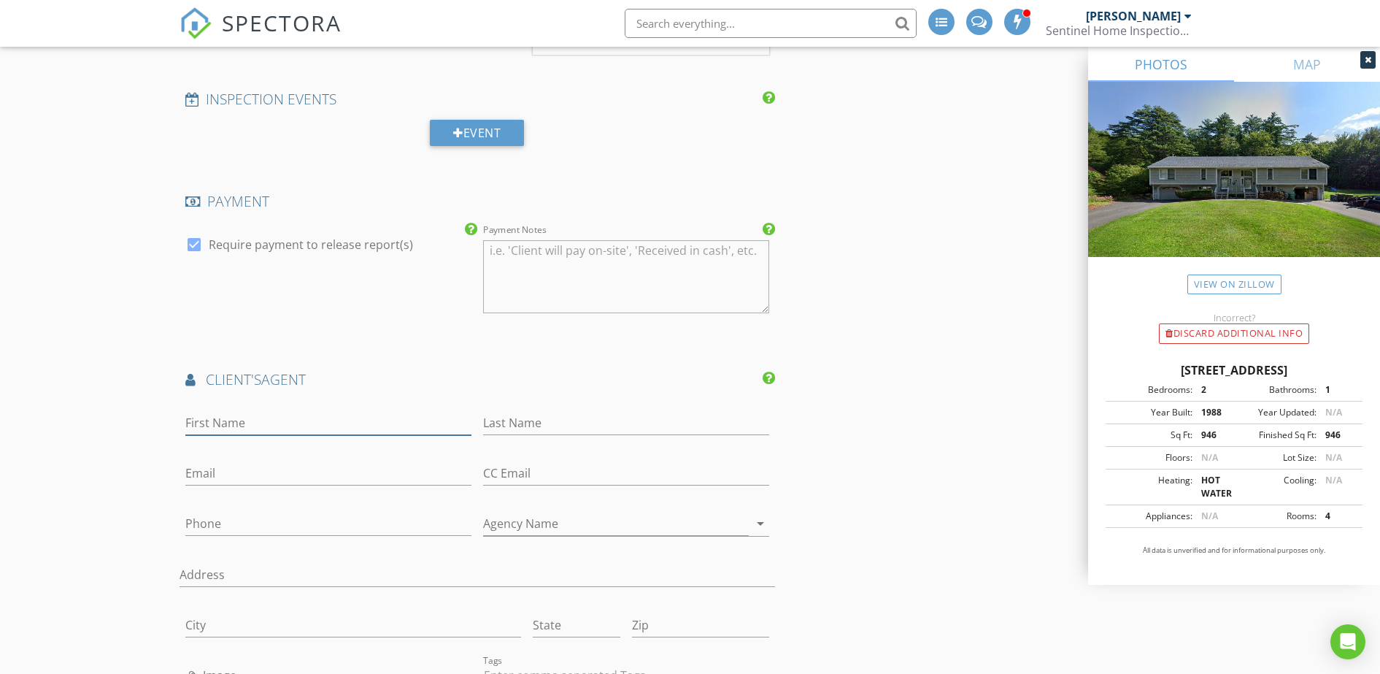
click at [272, 425] on input "First Name" at bounding box center [328, 423] width 286 height 24
click at [937, 250] on div "INSPECTOR(S) check_box Paul Desmarais PRIMARY Paul Desmarais arrow_drop_down ch…" at bounding box center [691, 386] width 1022 height 3686
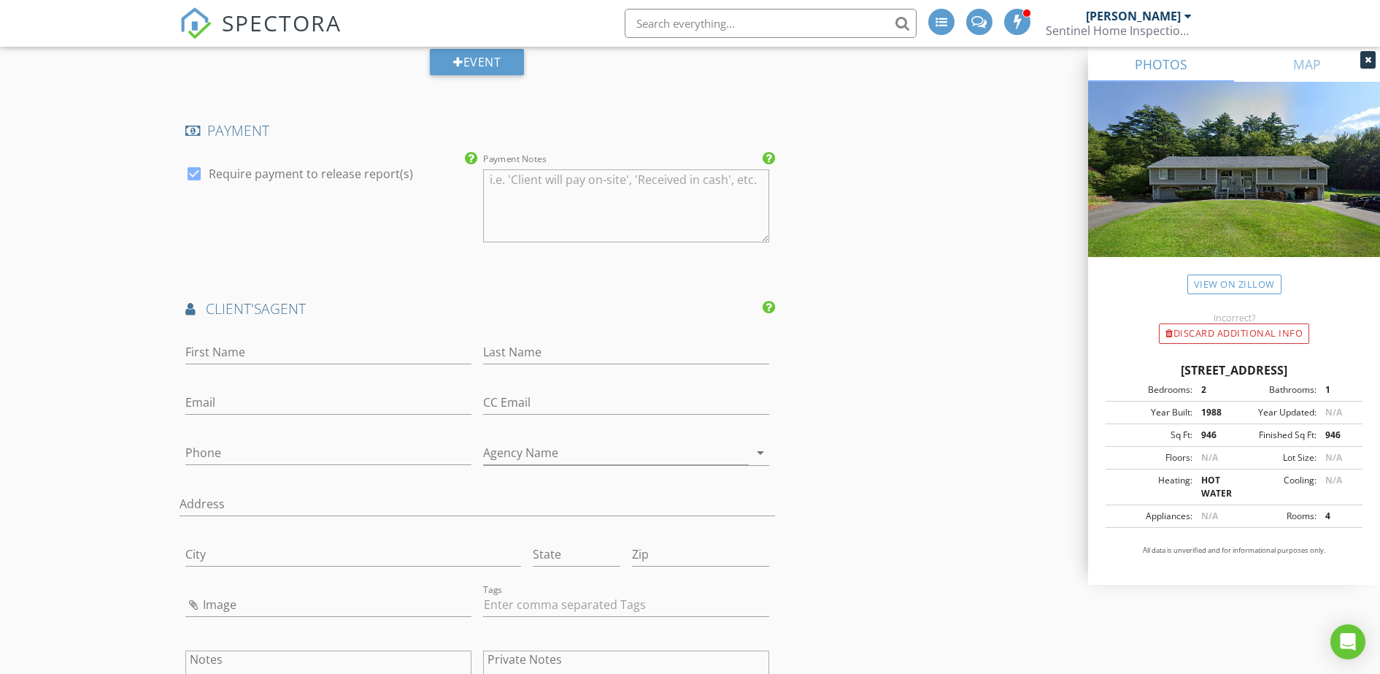
scroll to position [1733, 0]
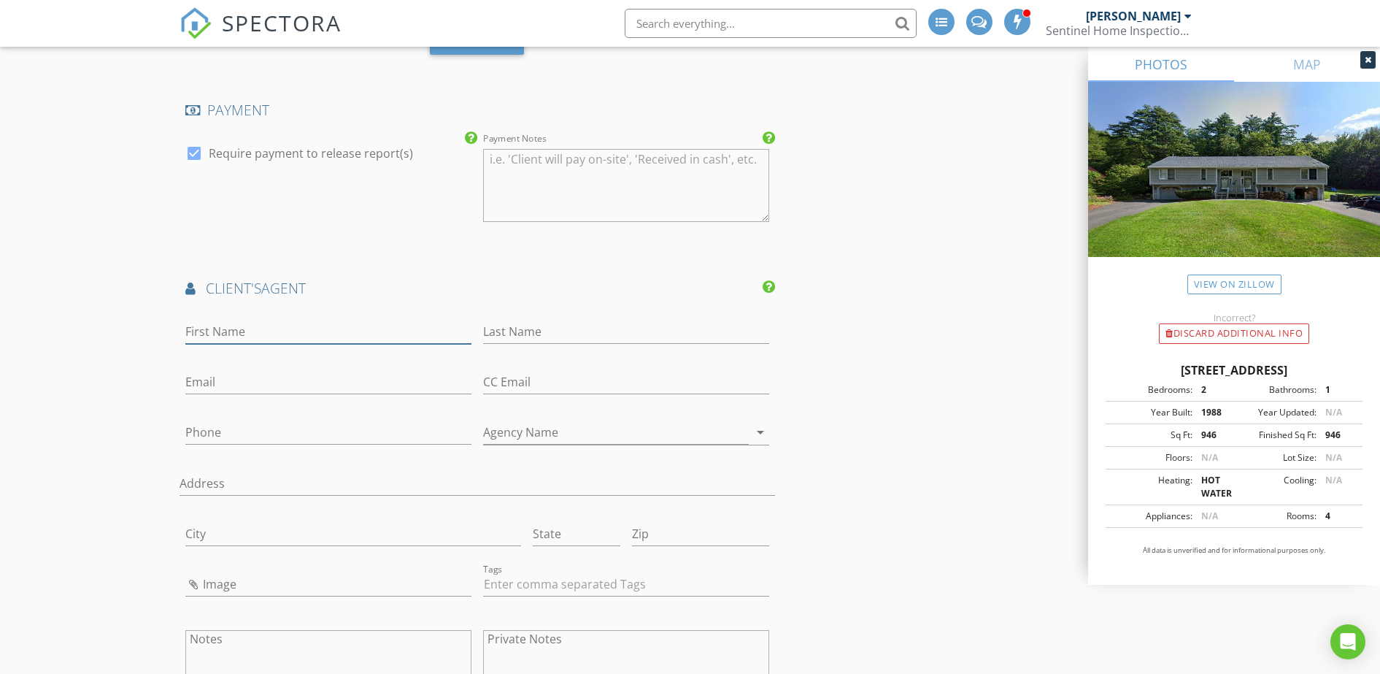
click at [230, 326] on input "First Name" at bounding box center [328, 332] width 286 height 24
type input "[PERSON_NAME]"
click at [256, 372] on input "Email" at bounding box center [328, 382] width 286 height 24
paste input "[EMAIL_ADDRESS][DOMAIN_NAME]"
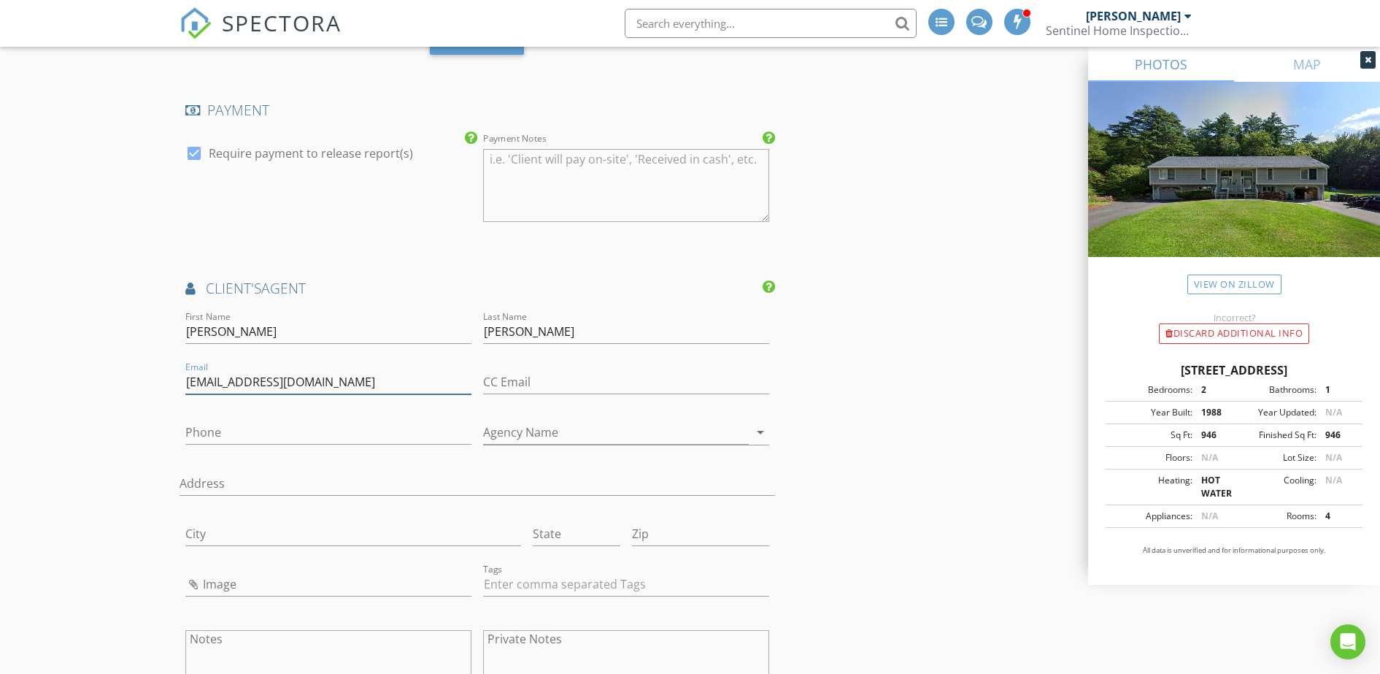
type input "[EMAIL_ADDRESS][DOMAIN_NAME]"
click at [289, 432] on input "Phone" at bounding box center [328, 432] width 286 height 24
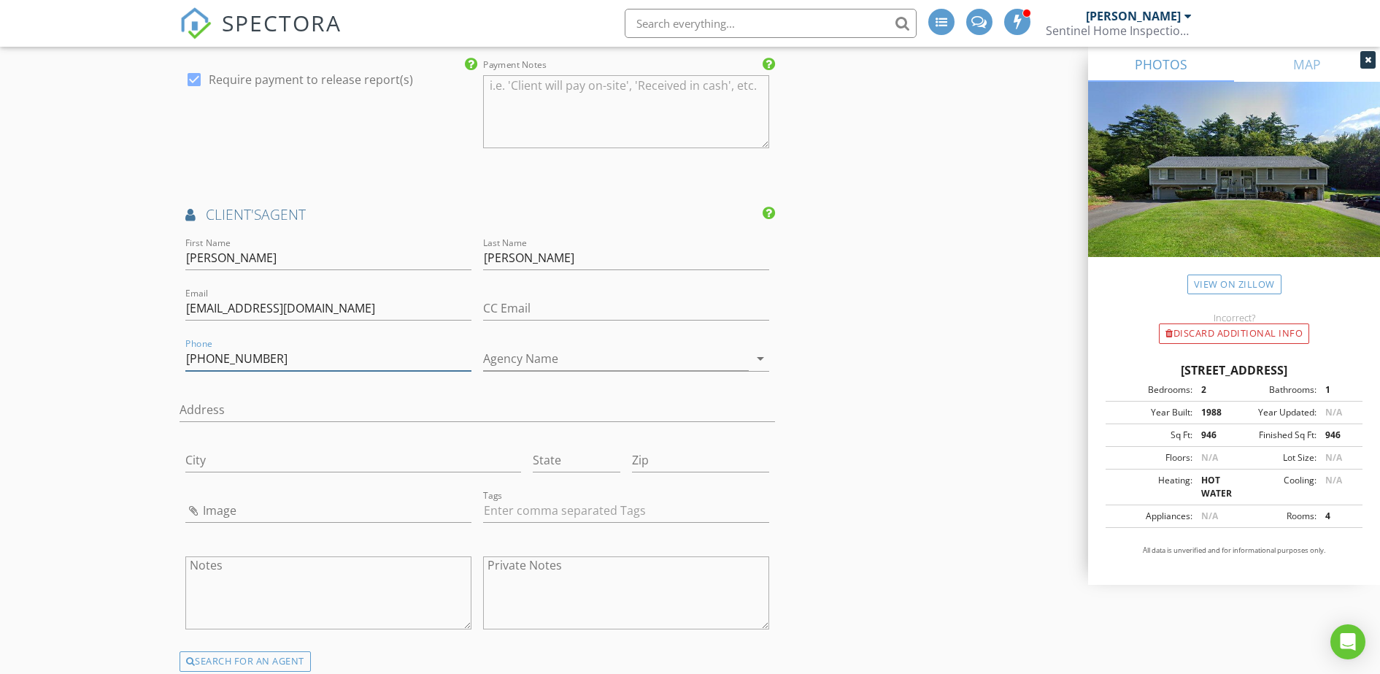
scroll to position [1916, 0]
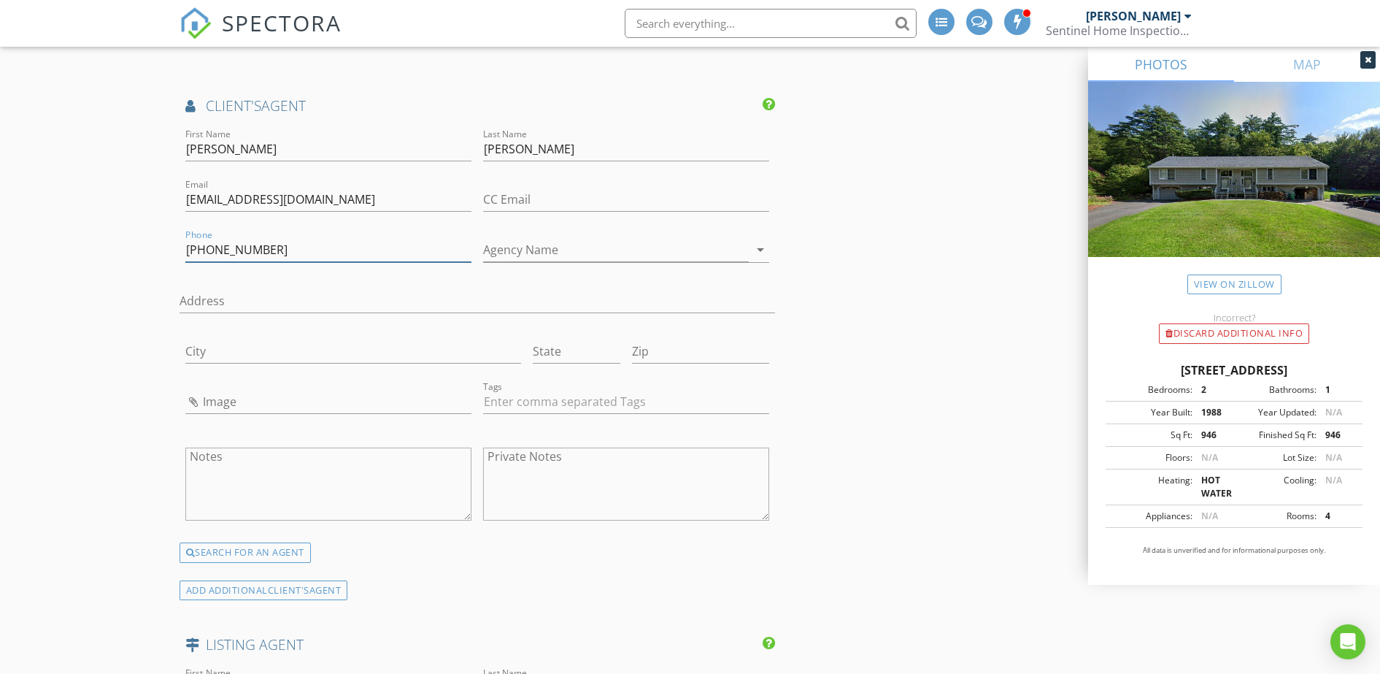
type input "[PHONE_NUMBER]"
click at [233, 410] on input "Image" at bounding box center [328, 402] width 286 height 24
type input "Rick Hagman.jpg"
click at [563, 252] on input "Agency Name" at bounding box center [616, 250] width 266 height 24
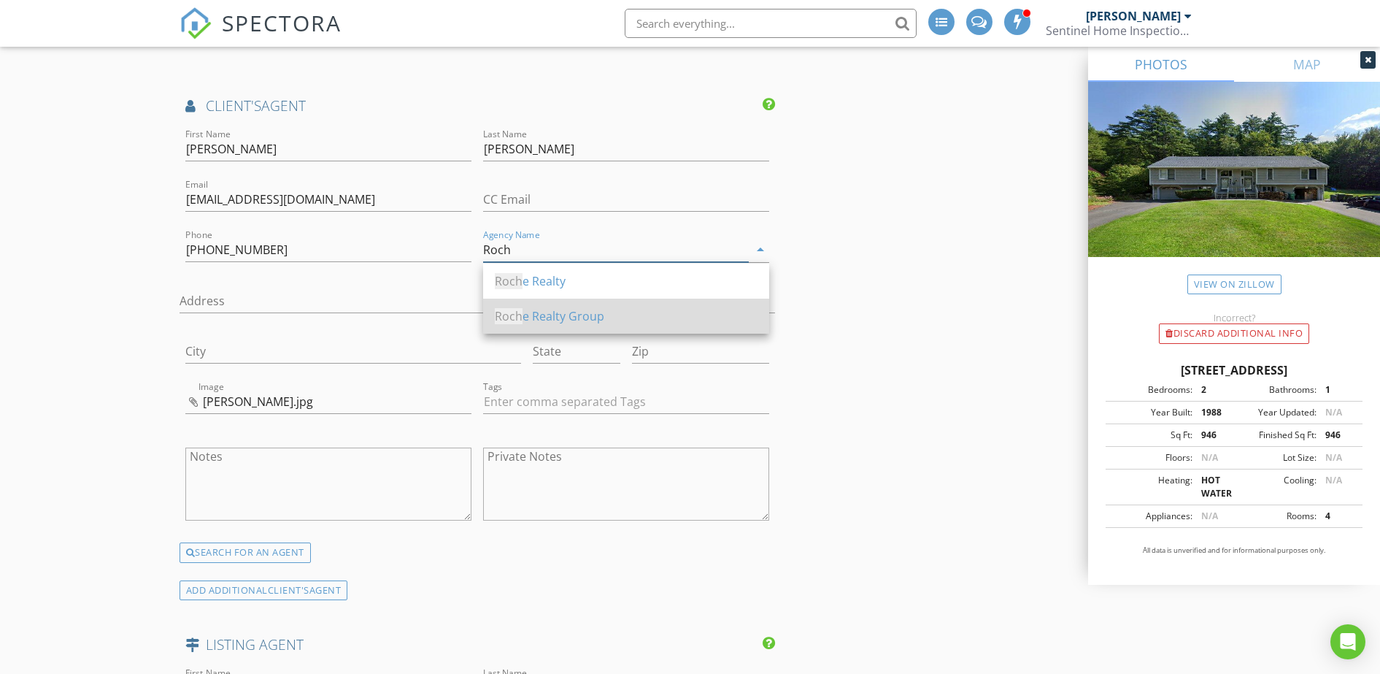
click at [539, 319] on div "Roch e Realty Group" at bounding box center [626, 316] width 263 height 18
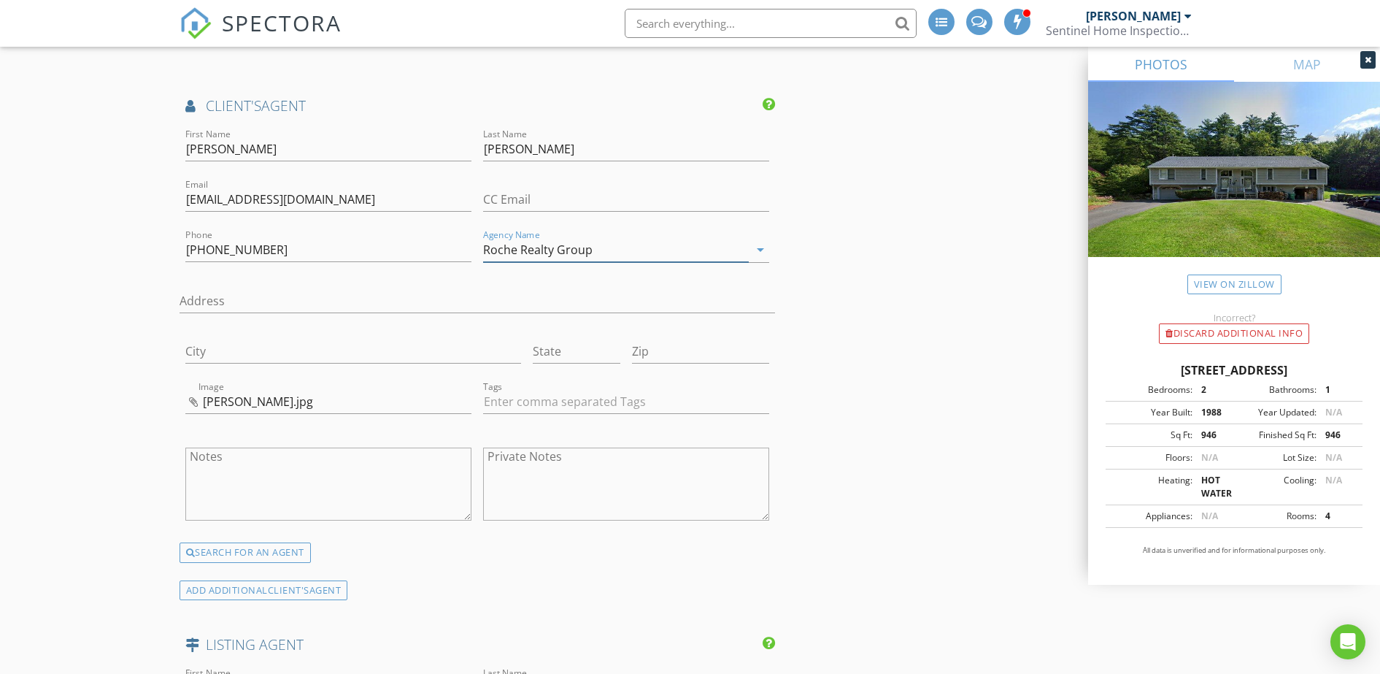
type input "Roche Realty Group"
click at [917, 361] on div "INSPECTOR(S) check_box Paul Desmarais PRIMARY Paul Desmarais arrow_drop_down ch…" at bounding box center [691, 112] width 1022 height 3686
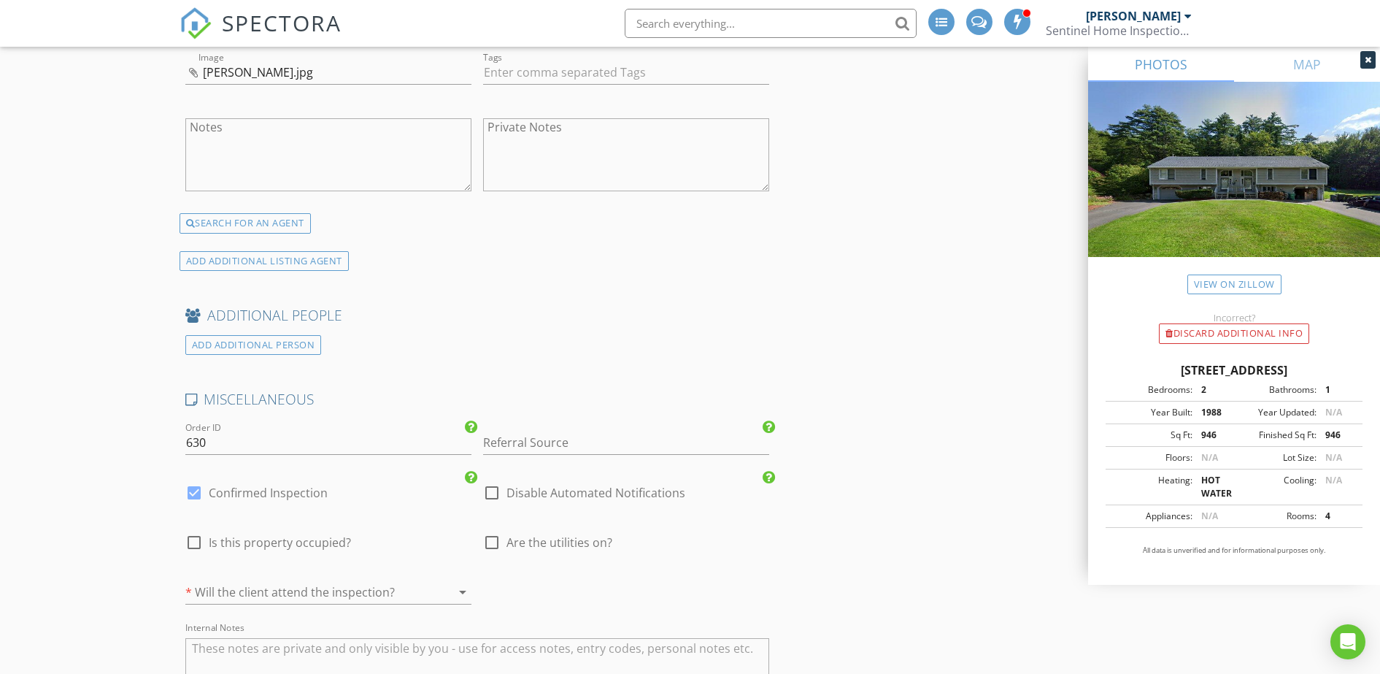
scroll to position [2828, 0]
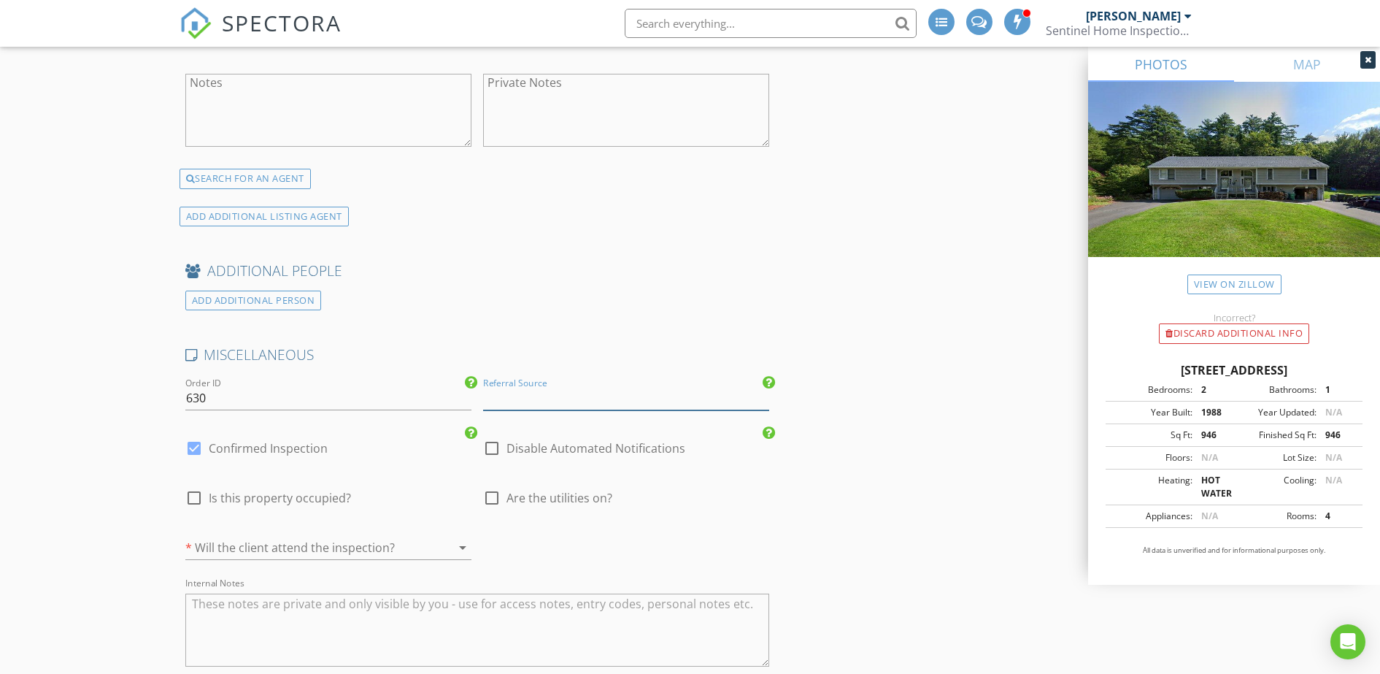
click at [639, 398] on input "Referral Source" at bounding box center [626, 398] width 286 height 24
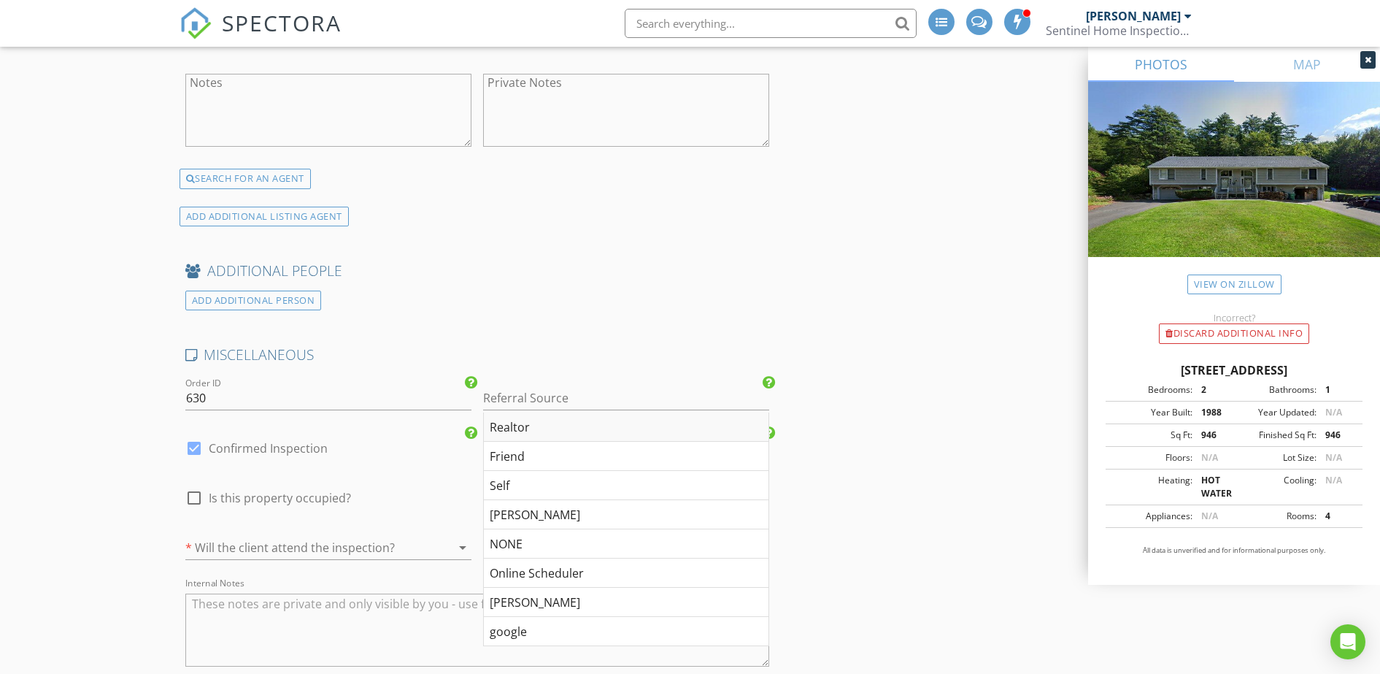
click at [574, 427] on div "Realtor" at bounding box center [626, 426] width 285 height 29
type input "Realtor"
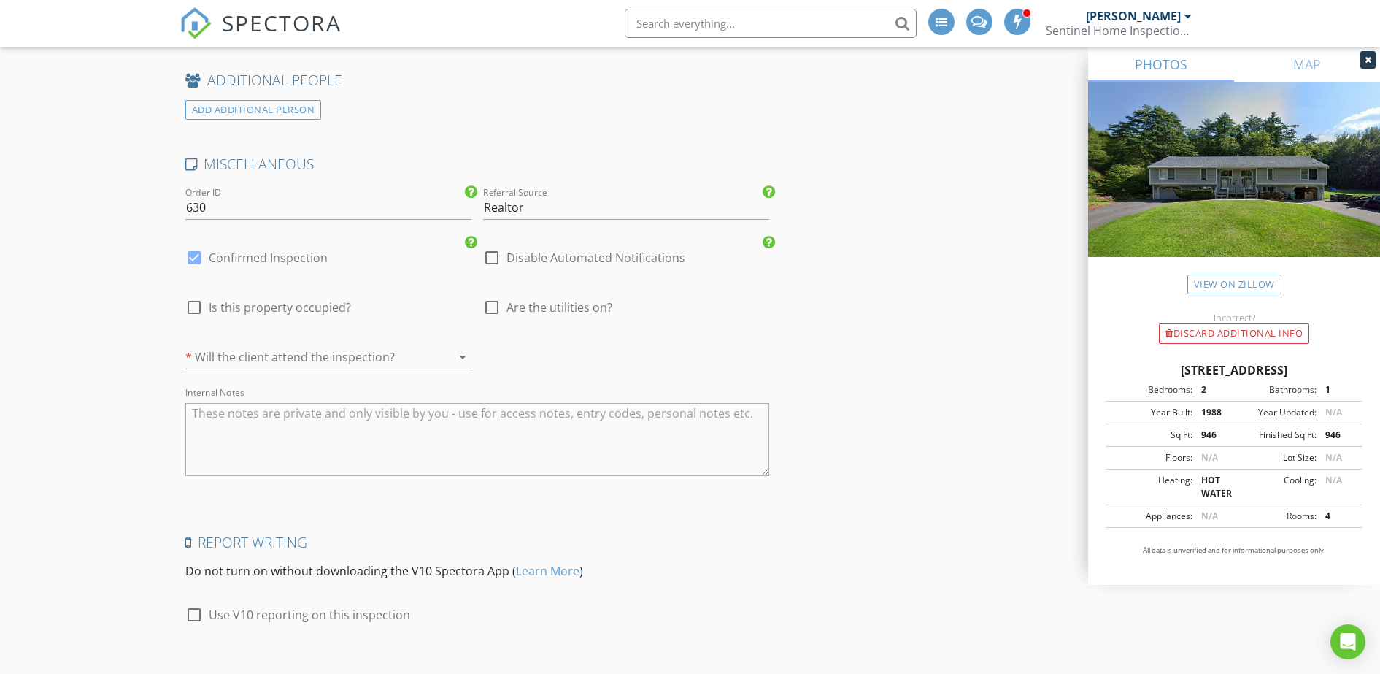
scroll to position [2959, 0]
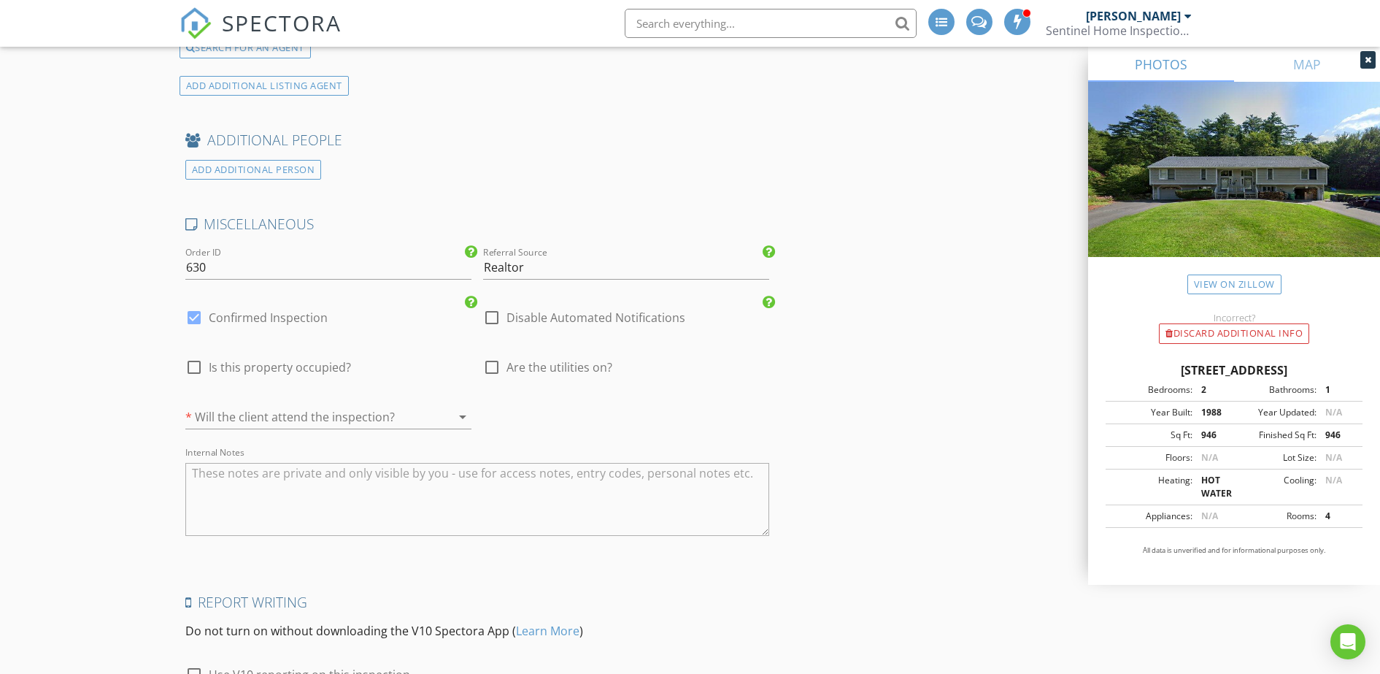
click at [201, 369] on div at bounding box center [194, 367] width 25 height 25
checkbox input "true"
click at [488, 365] on div at bounding box center [491, 367] width 25 height 25
checkbox input "true"
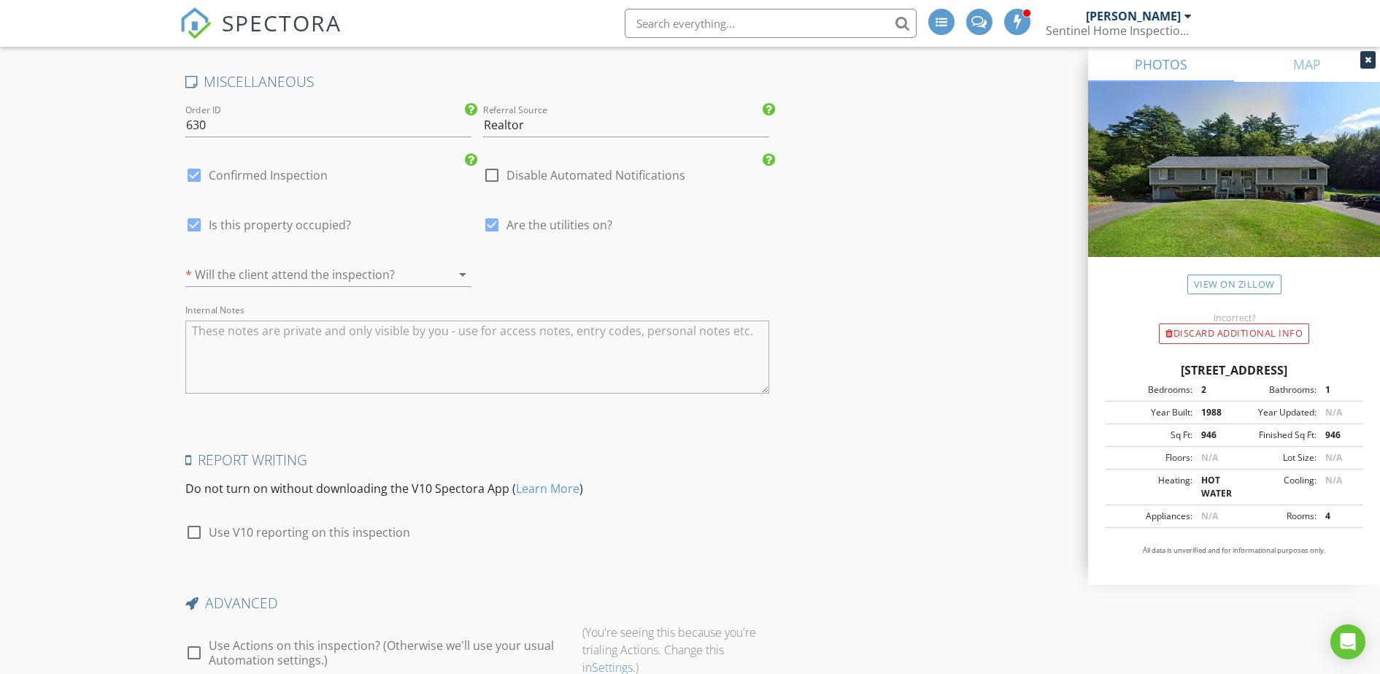
scroll to position [3232, 0]
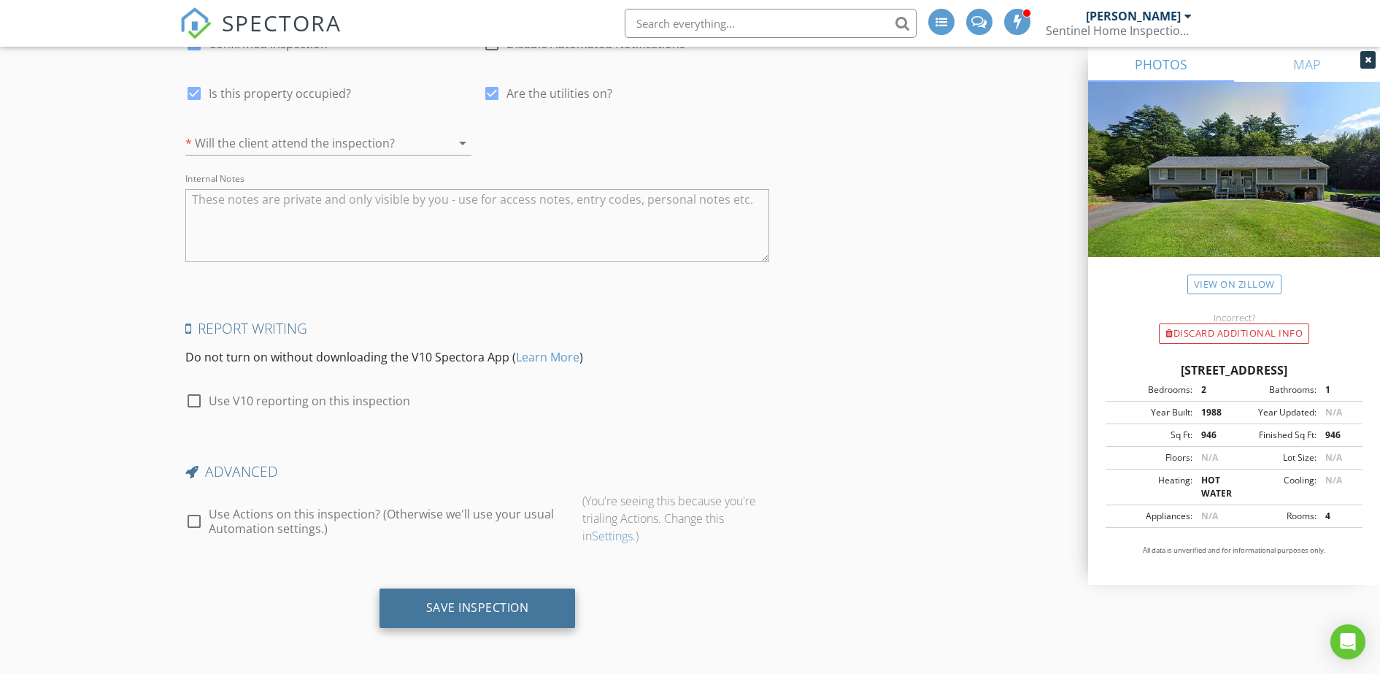
click at [486, 612] on div "Save Inspection" at bounding box center [477, 607] width 103 height 15
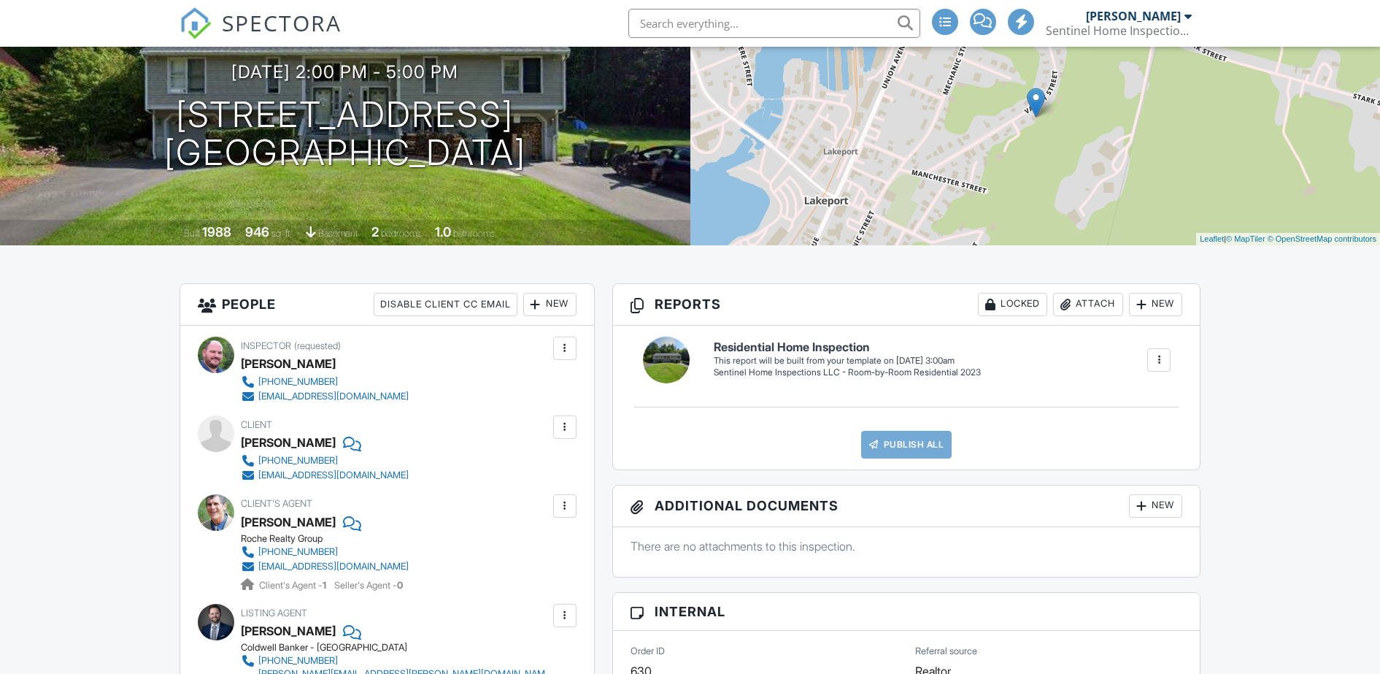
scroll to position [365, 0]
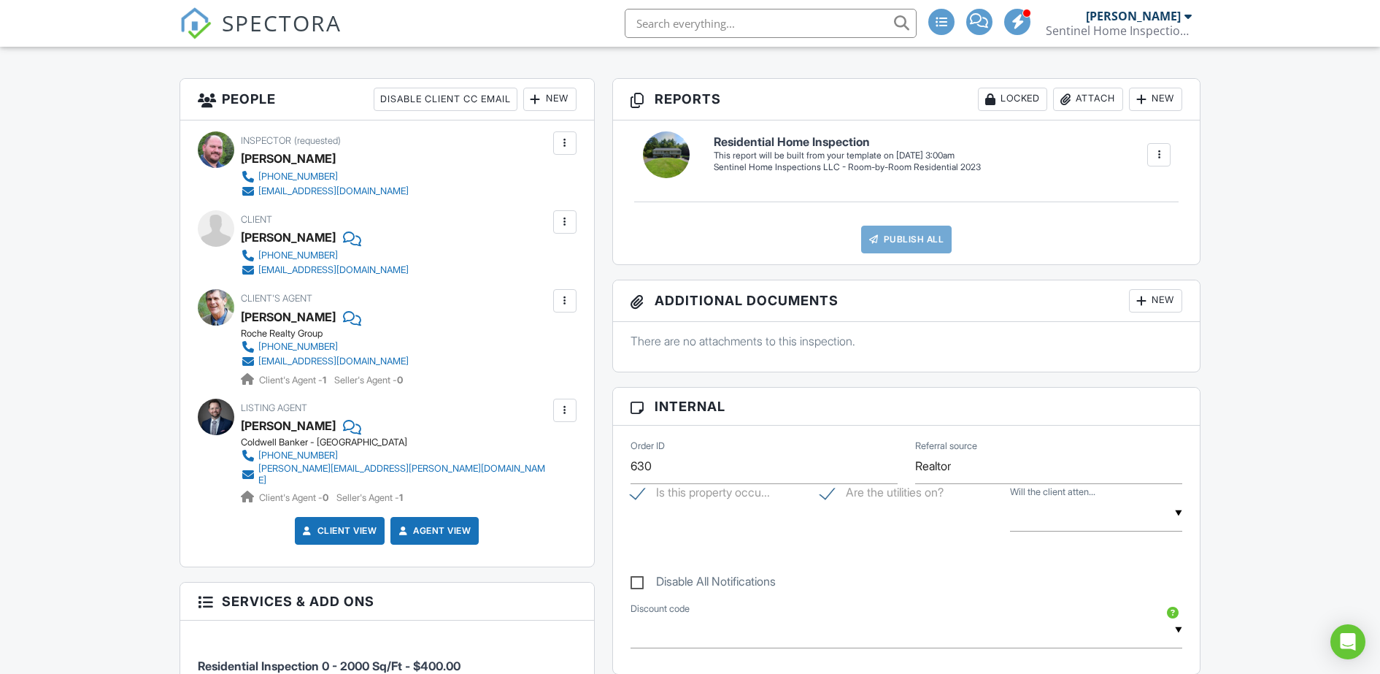
click at [203, 332] on div "Client's Agent Rick Hagman Roche Realty Group 603-630-5797 rhagan@rocherealty.c…" at bounding box center [387, 338] width 379 height 98
click at [216, 466] on div "Listing Agent Joshua Ritson Coldwell Banker - Gilford 603-832-8815 joshua.ritso…" at bounding box center [387, 451] width 379 height 107
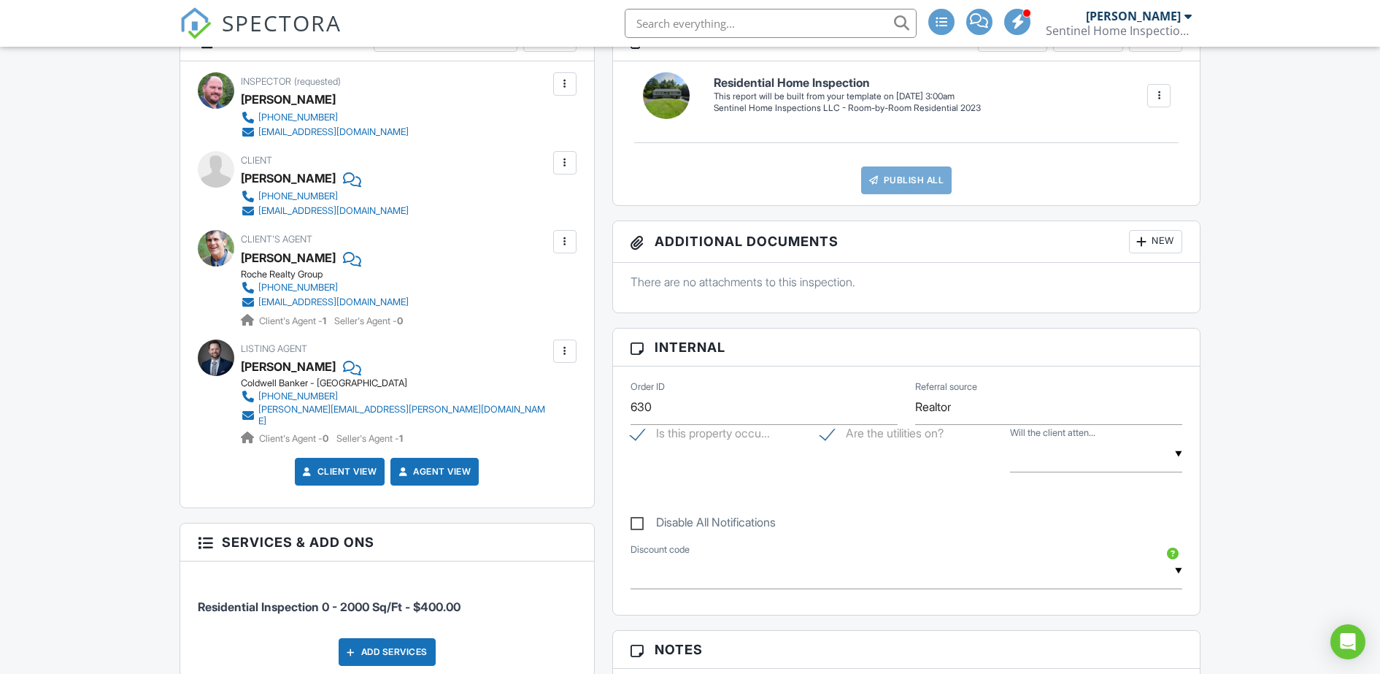
scroll to position [0, 0]
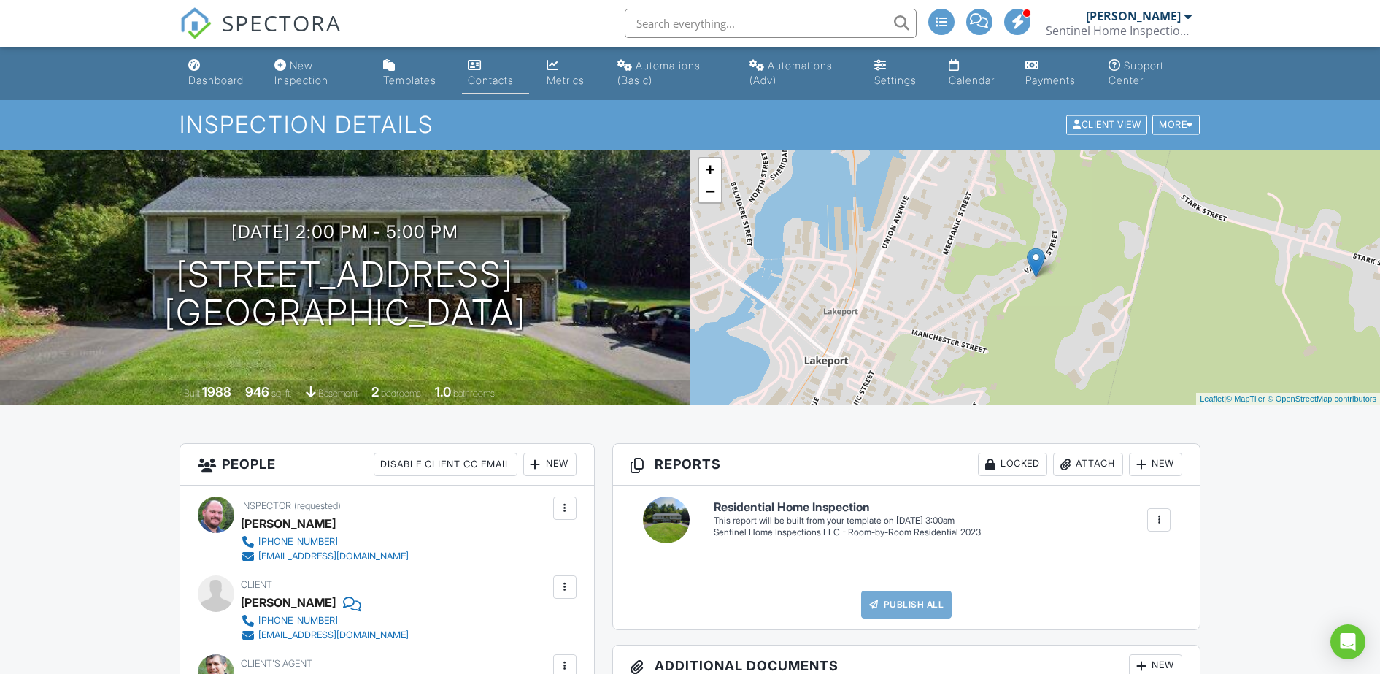
click at [493, 77] on div "Contacts" at bounding box center [491, 80] width 46 height 12
